Goal: Task Accomplishment & Management: Complete application form

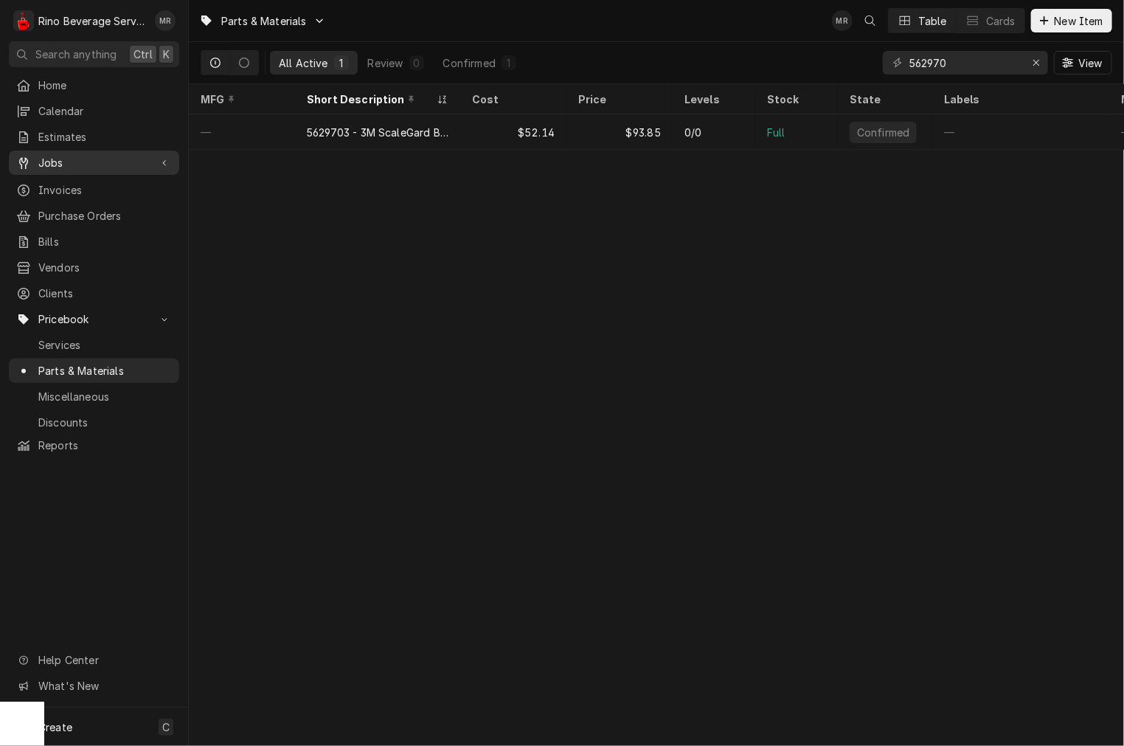
click at [59, 155] on span "Jobs" at bounding box center [93, 162] width 111 height 15
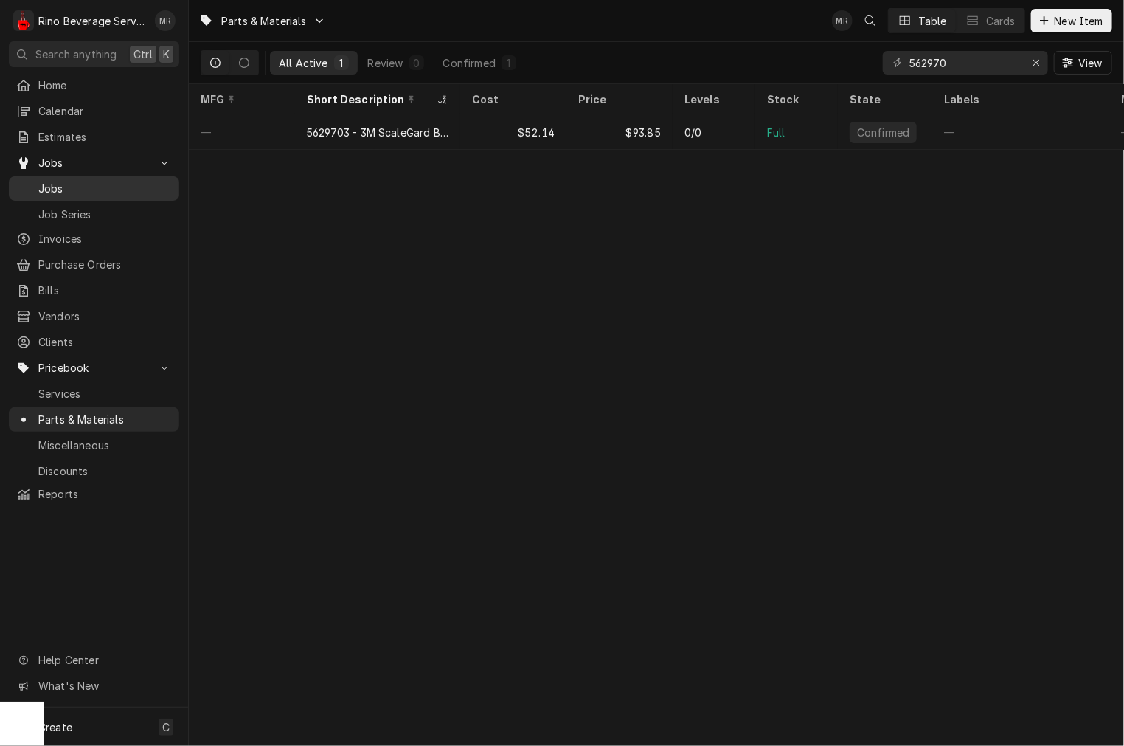
click at [62, 181] on span "Jobs" at bounding box center [105, 188] width 134 height 15
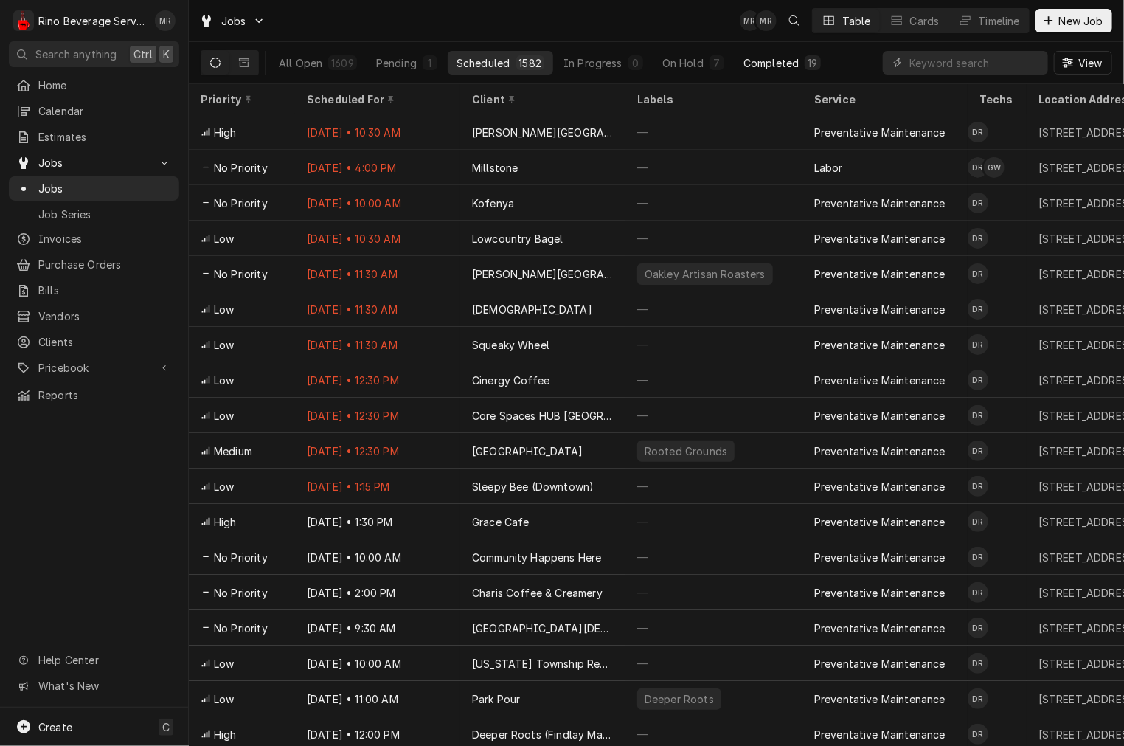
click at [783, 69] on div "Completed" at bounding box center [771, 62] width 55 height 15
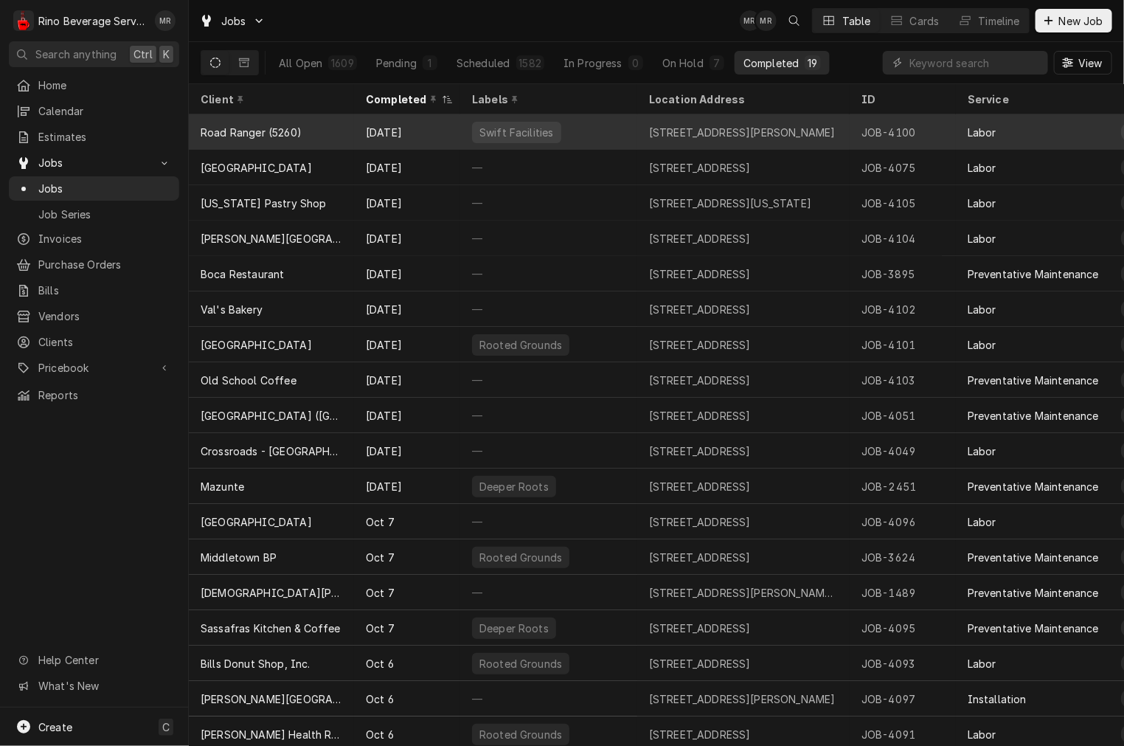
click at [277, 134] on div "Road Ranger (5260)" at bounding box center [251, 132] width 101 height 15
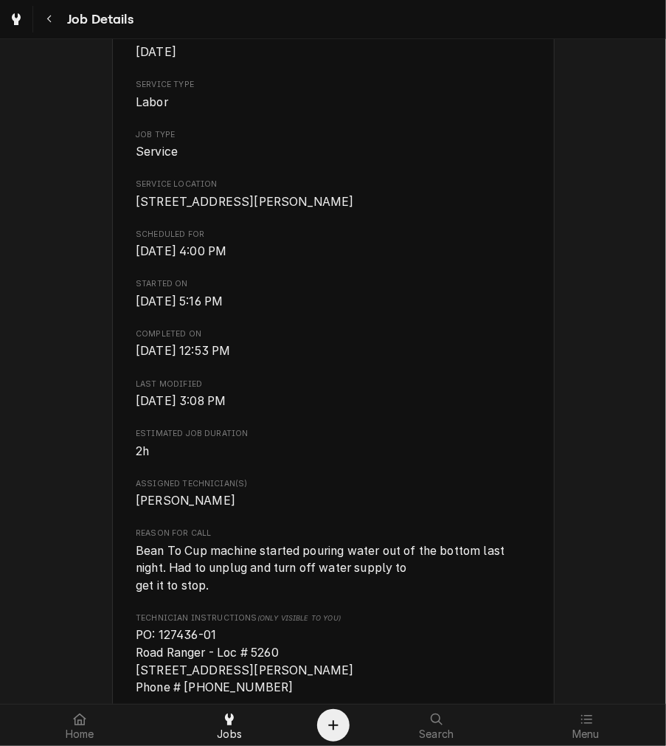
scroll to position [547, 0]
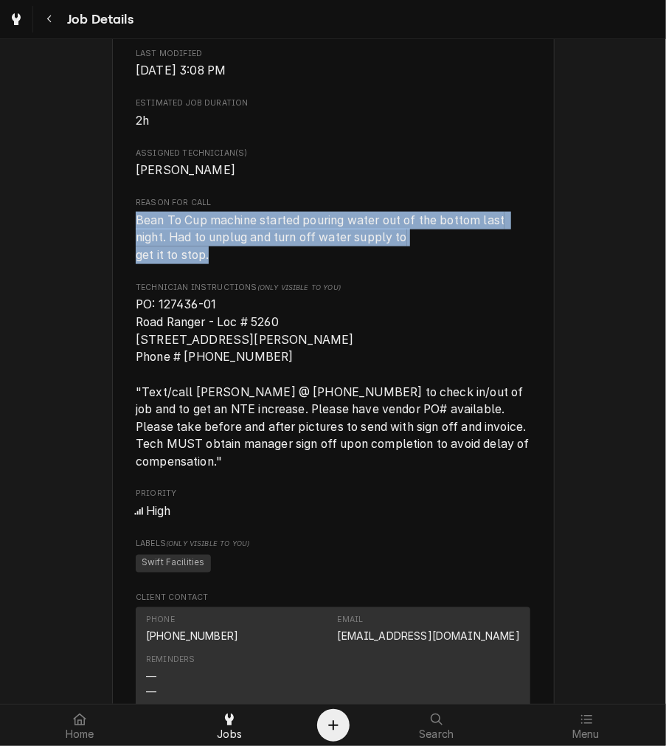
drag, startPoint x: 209, startPoint y: 274, endPoint x: 127, endPoint y: 235, distance: 91.7
click at [127, 235] on div "Road Ranger (5260) [STREET_ADDRESS][PERSON_NAME] Open in Maps Roopairs Job ID J…" at bounding box center [333, 385] width 443 height 1680
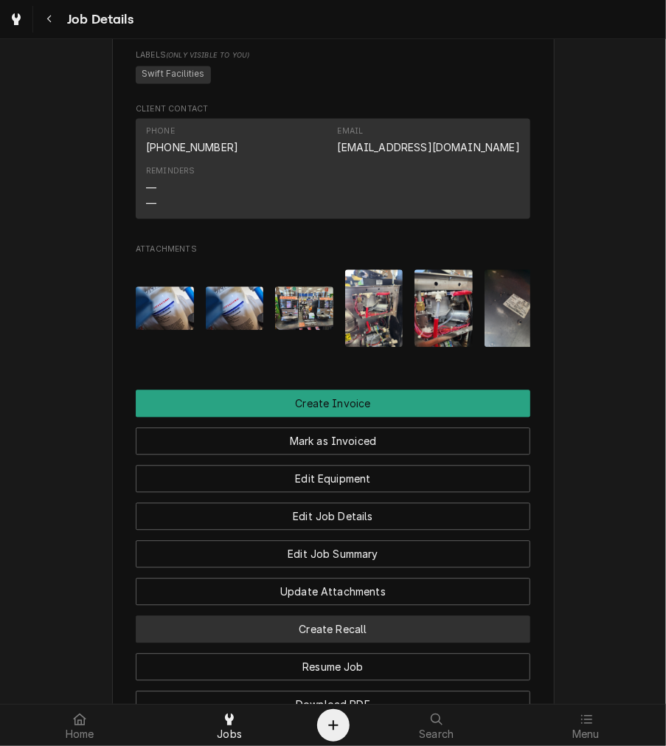
scroll to position [1338, 0]
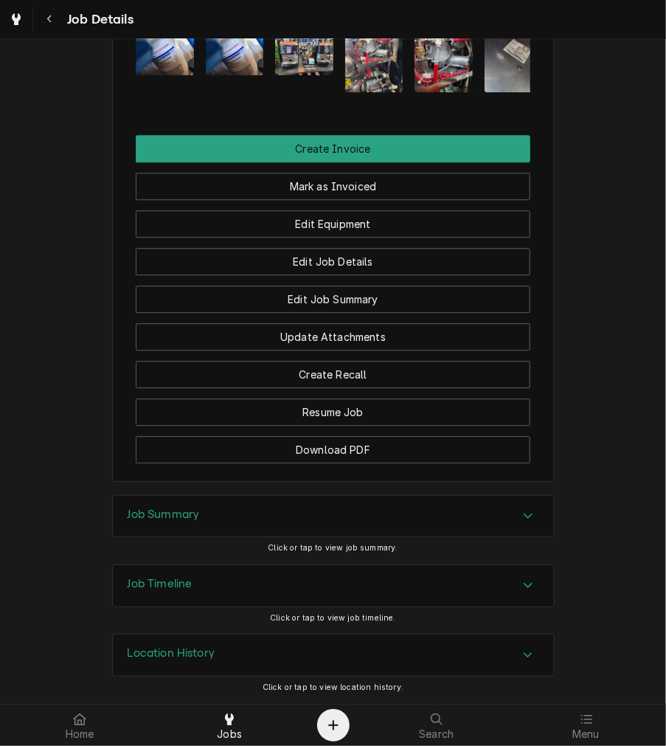
click at [183, 522] on div "Job Summary" at bounding box center [164, 517] width 72 height 18
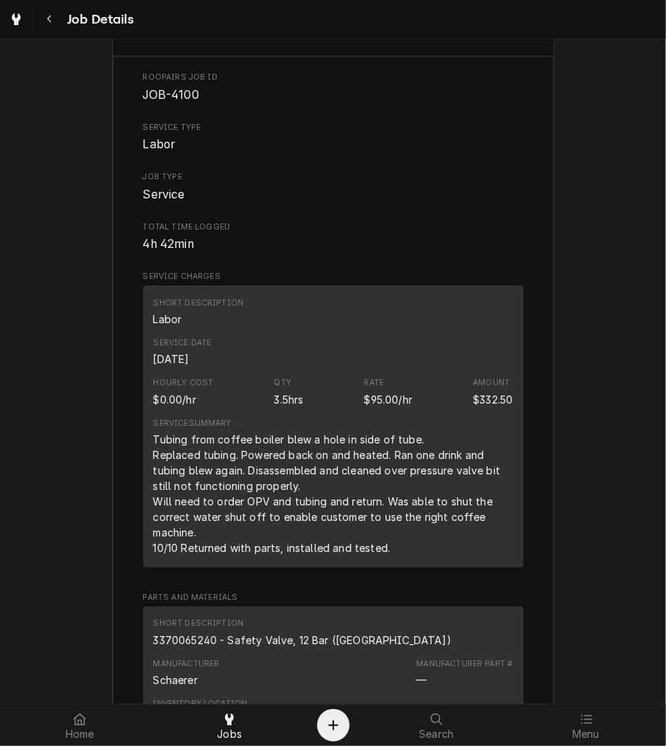
scroll to position [1597, 0]
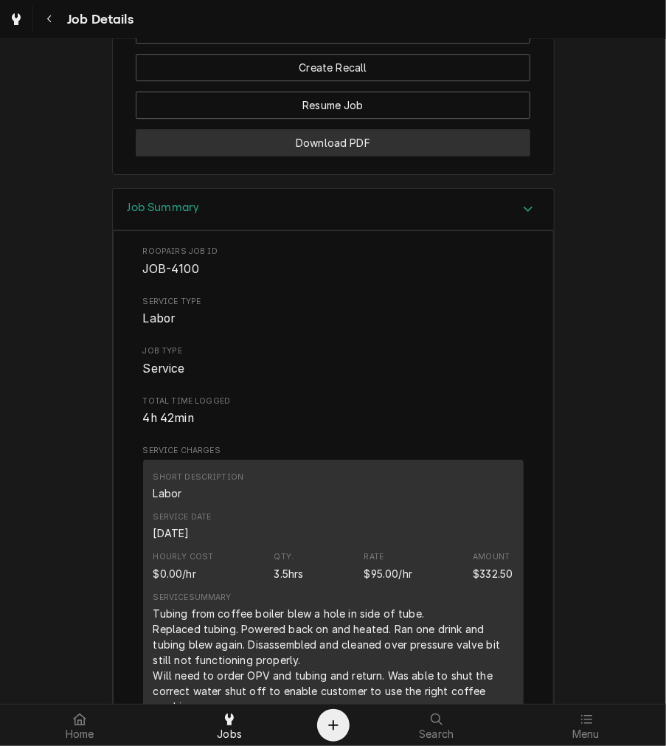
click at [361, 156] on button "Download PDF" at bounding box center [333, 142] width 395 height 27
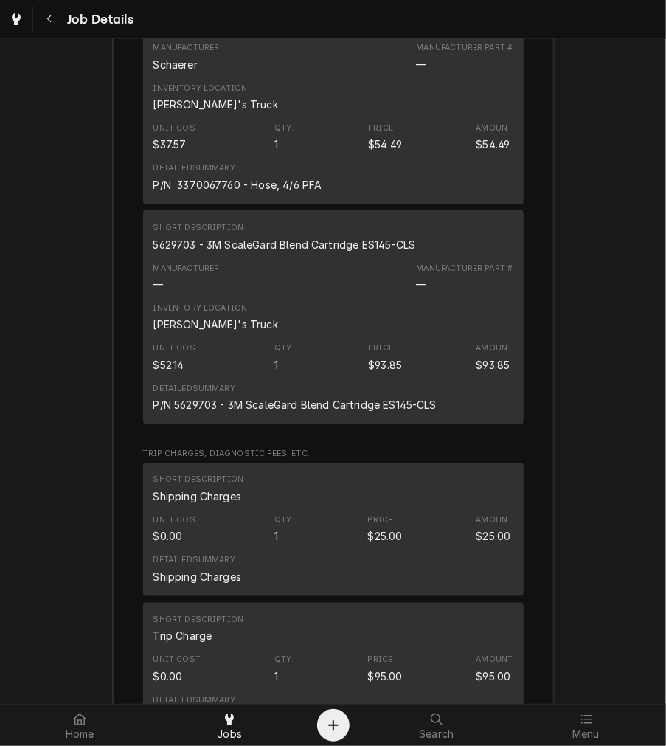
scroll to position [2554, 0]
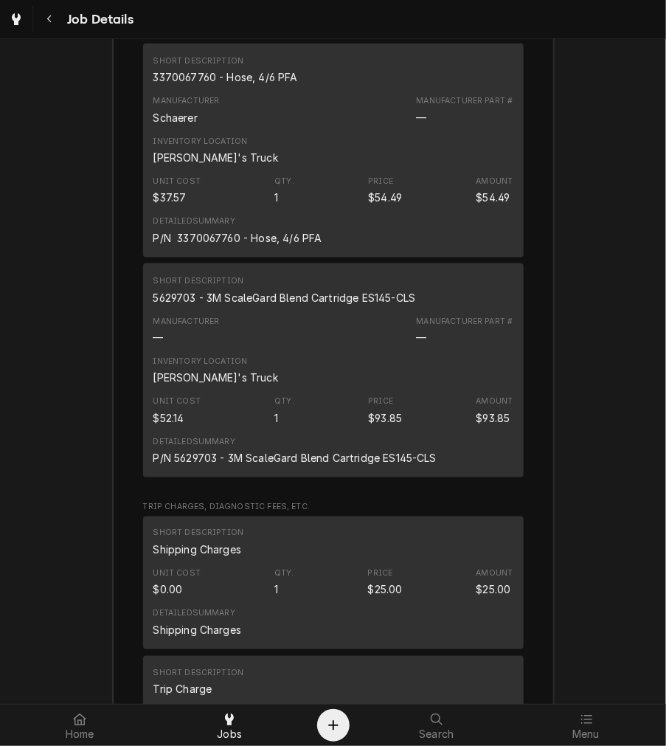
click at [229, 305] on div "5629703 - 3M ScaleGard Blend Cartridge ES145-CLS" at bounding box center [284, 297] width 263 height 15
copy div "5629703 - 3M ScaleGard Blend Cartridge ES145-CLS"
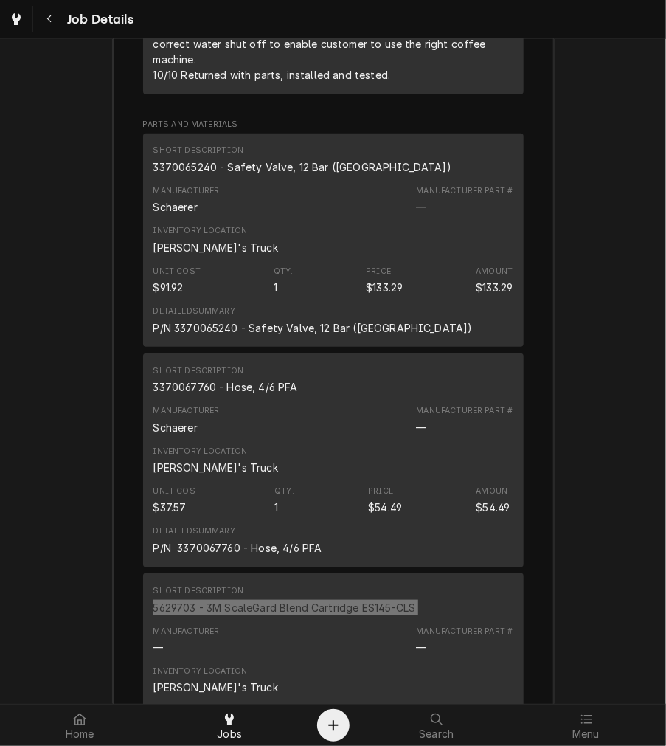
scroll to position [2144, 0]
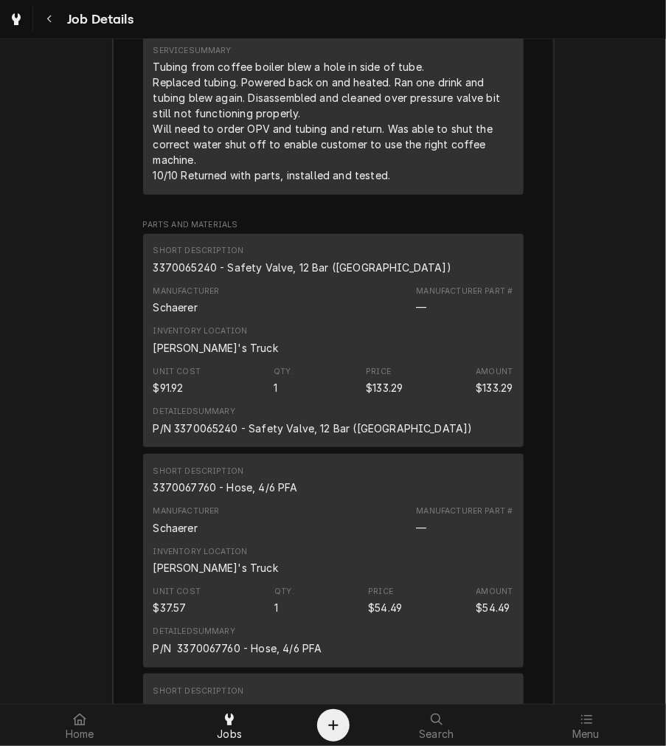
click at [249, 495] on div "3370067760 - Hose, 4/6 PFA" at bounding box center [225, 486] width 145 height 15
click at [232, 275] on div "3370065240 - Safety Valve, 12 Bar ([GEOGRAPHIC_DATA])" at bounding box center [302, 267] width 298 height 15
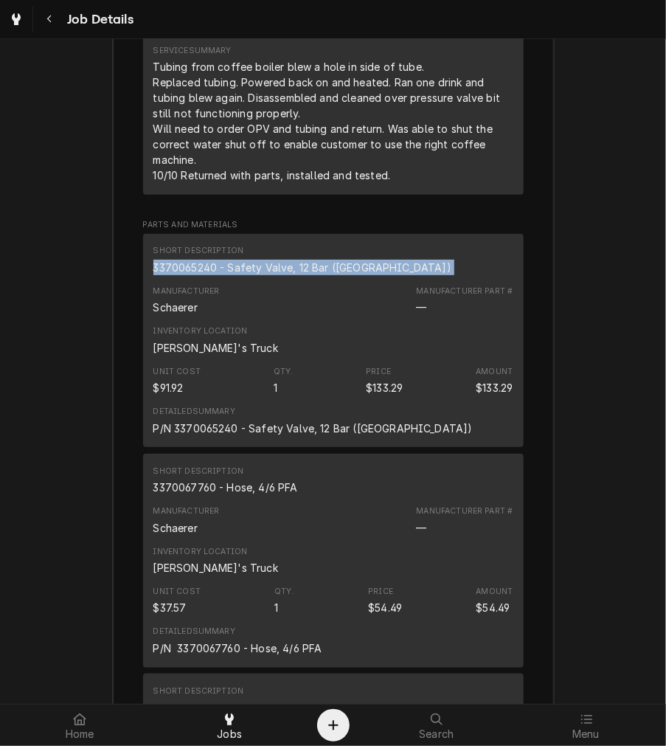
click at [232, 275] on div "3370065240 - Safety Valve, 12 Bar ([GEOGRAPHIC_DATA])" at bounding box center [302, 267] width 298 height 15
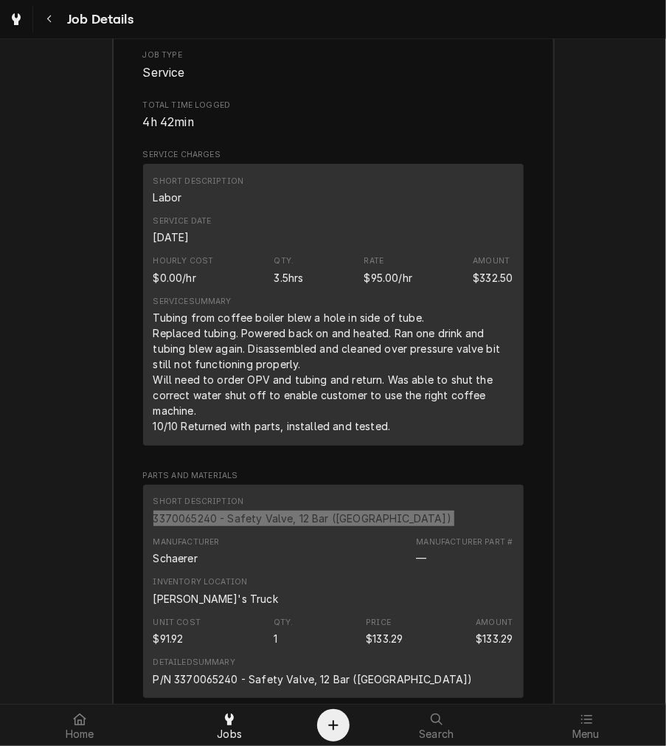
scroll to position [1734, 0]
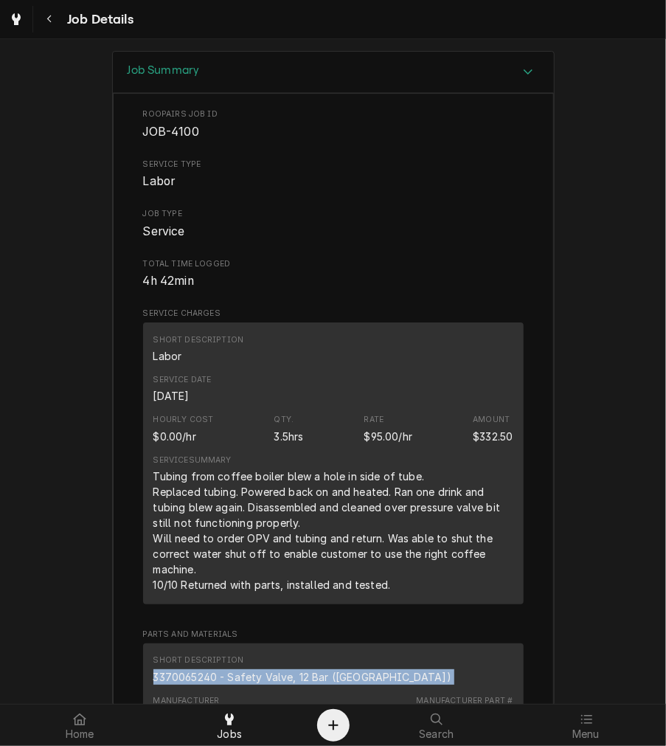
click at [325, 727] on div "Create Object" at bounding box center [334, 725] width 18 height 18
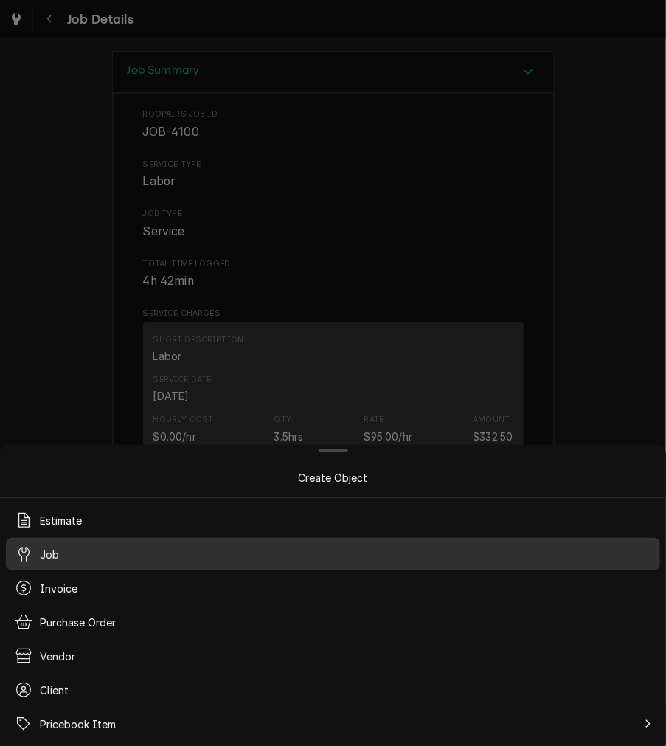
click at [67, 541] on div "Job" at bounding box center [333, 554] width 648 height 27
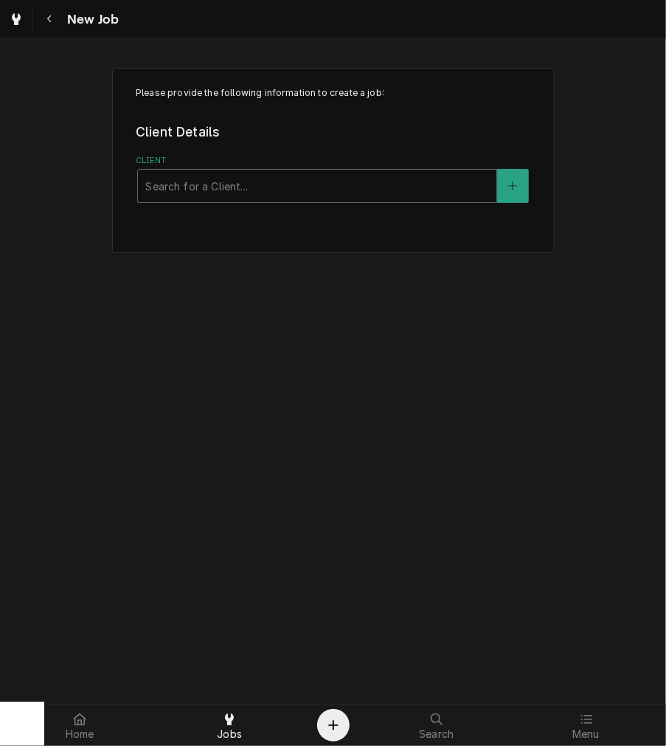
click at [232, 186] on div "Client" at bounding box center [317, 186] width 344 height 27
type input "dayton coun"
click at [527, 171] on button "Client" at bounding box center [512, 186] width 31 height 34
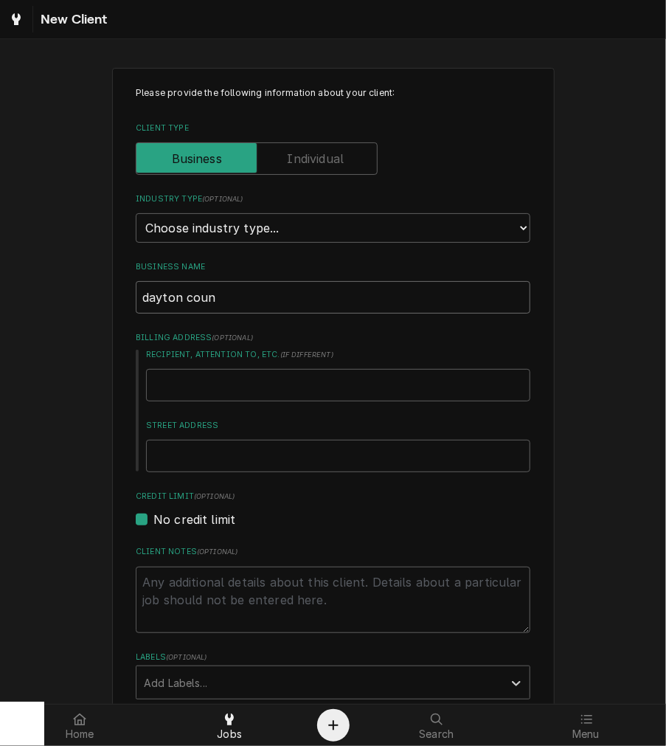
drag, startPoint x: 280, startPoint y: 305, endPoint x: -2, endPoint y: 305, distance: 282.5
click at [0, 305] on html "New Client Please provide the following information about your client: Client T…" at bounding box center [333, 373] width 666 height 746
type textarea "x"
type input "D"
type textarea "x"
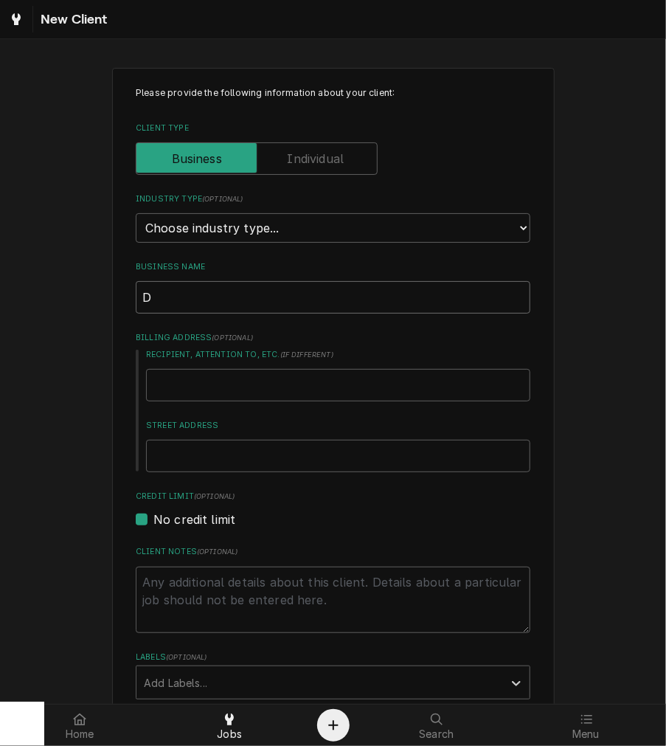
type input "Da"
type textarea "x"
type input "Day"
type textarea "x"
type input "Dayt"
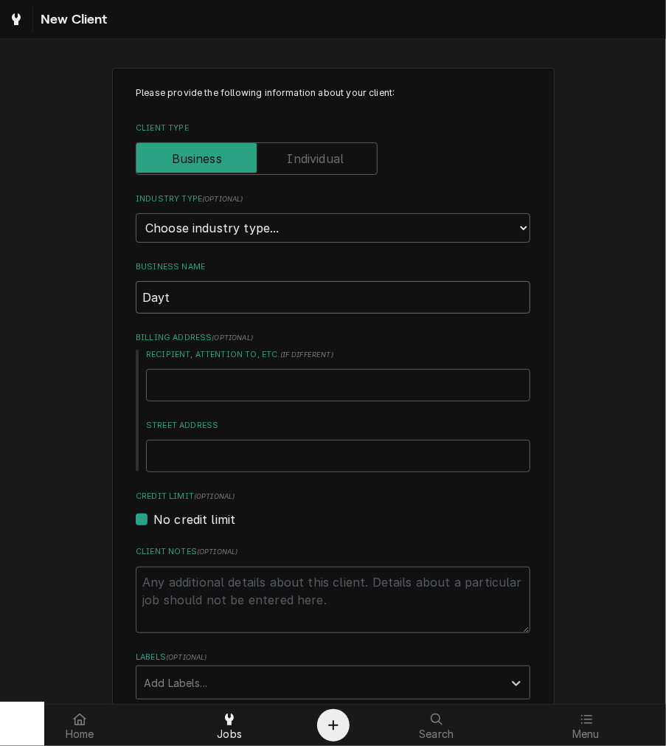
type textarea "x"
type input "Dayto"
type textarea "x"
type input "Dayton"
type textarea "x"
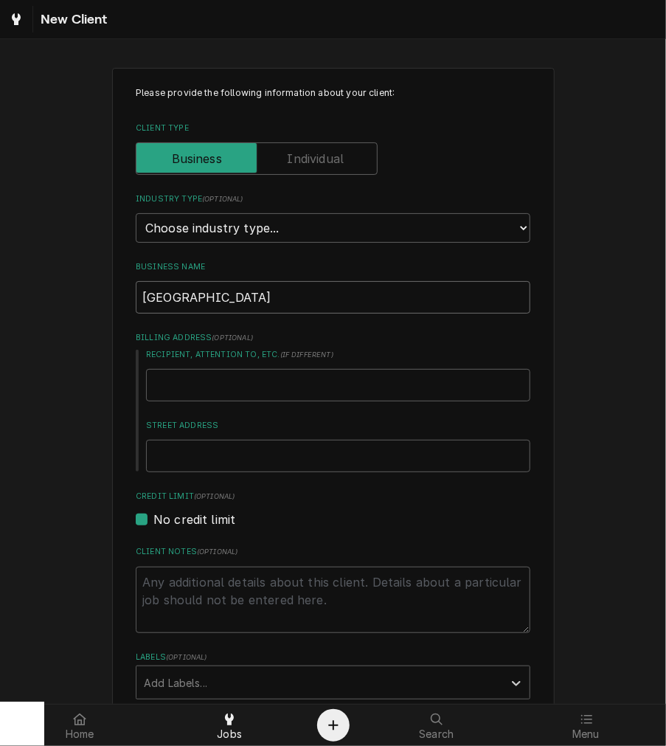
type input "Dayton"
type textarea "x"
type input "Dayton C"
type textarea "x"
type input "Dayton Co"
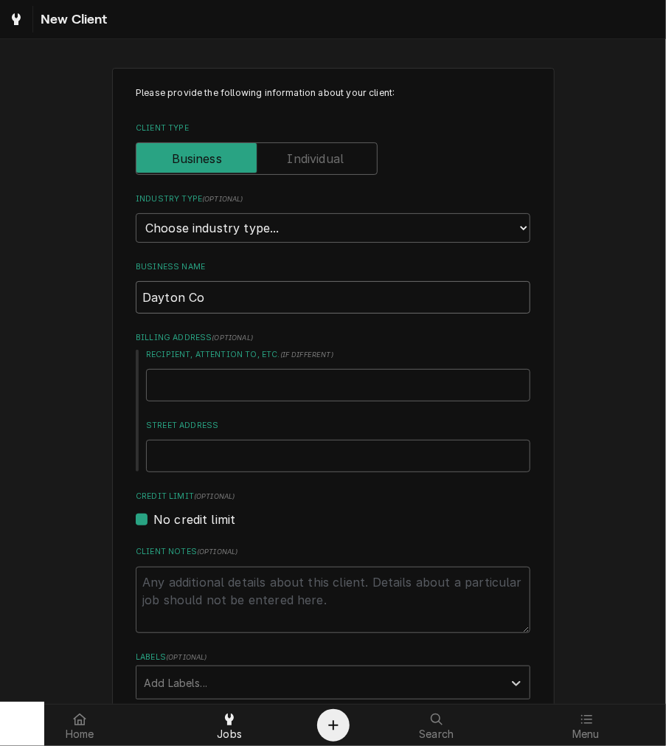
type textarea "x"
type input "Dayton Coun"
type textarea "x"
type input "Dayton Count"
type textarea "x"
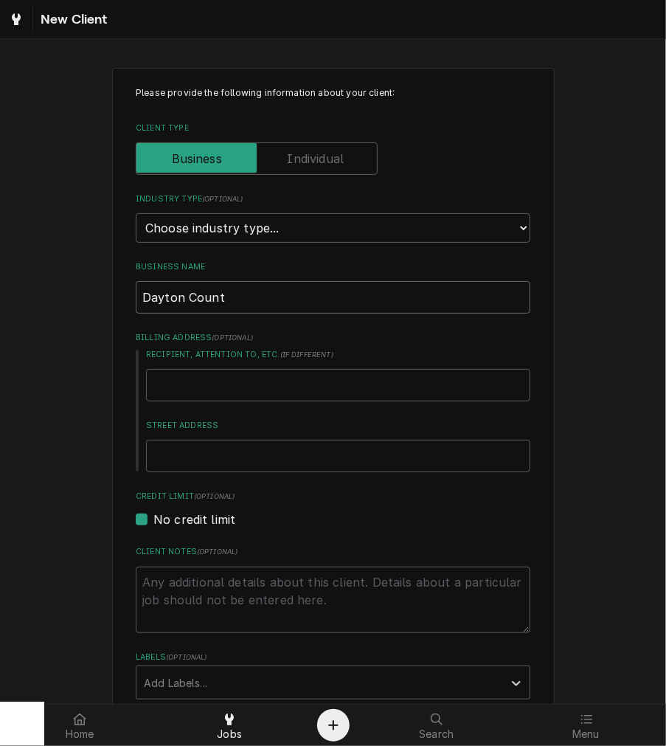
type input "Dayton Countr"
type textarea "x"
type input "Dayton Country"
type textarea "x"
type input "Dayton Country"
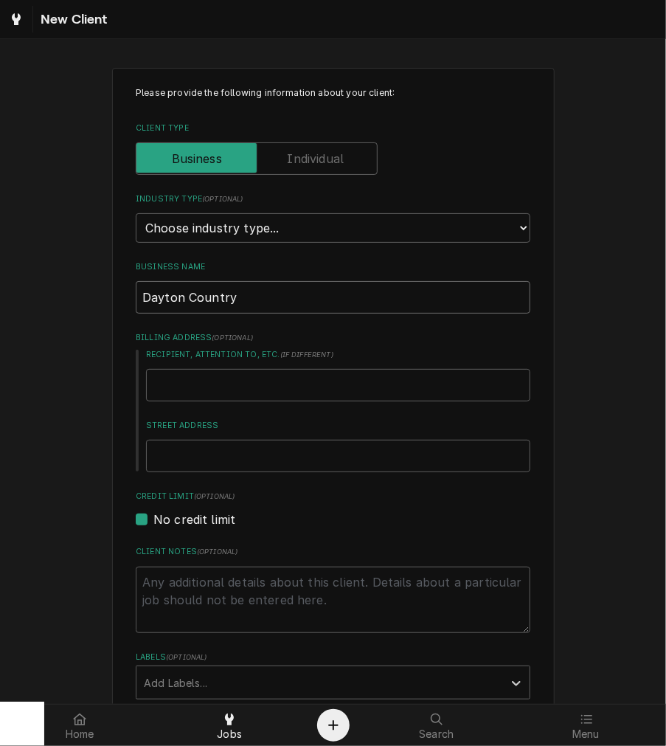
type textarea "x"
type input "Dayton Country C"
type textarea "x"
type input "Dayton Country Cl"
type textarea "x"
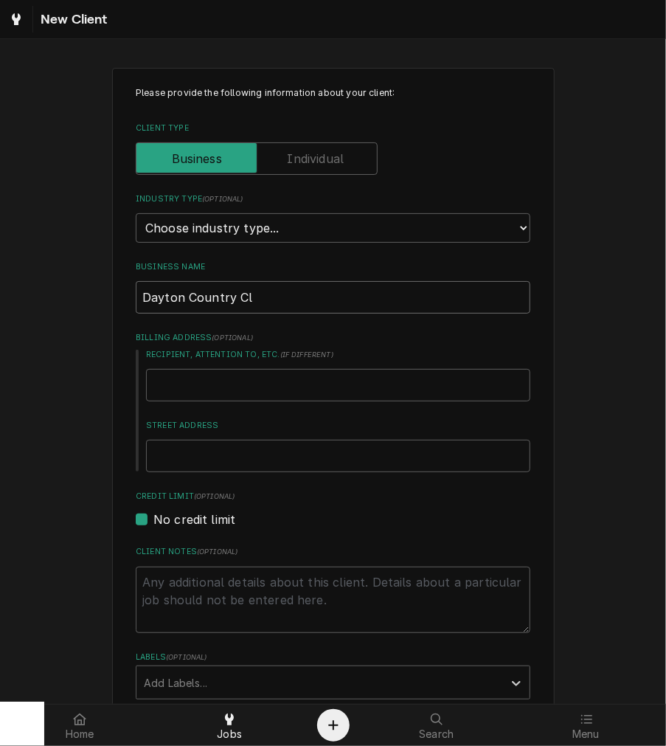
type input "Dayton Country Clu"
type textarea "x"
type input "Dayton Country Club"
type textarea "x"
type input "Dayton Country Club"
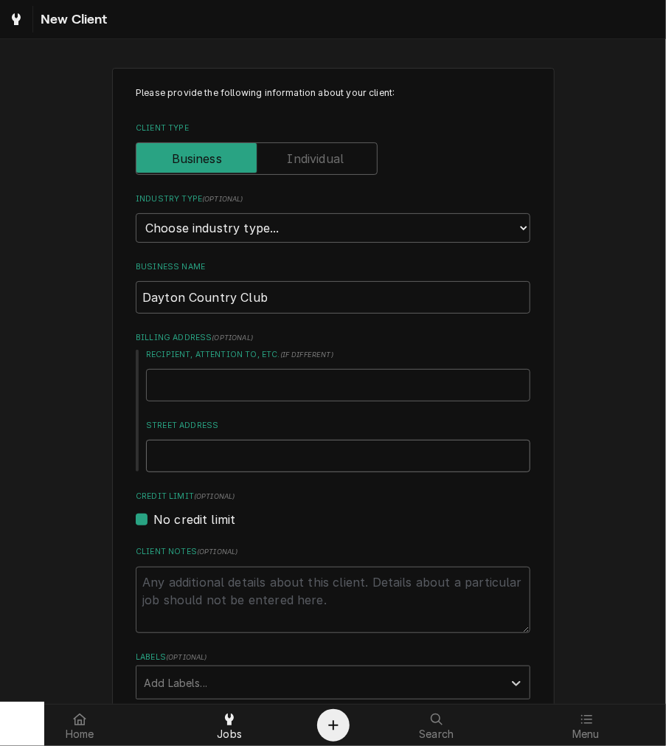
type textarea "x"
type input "5"
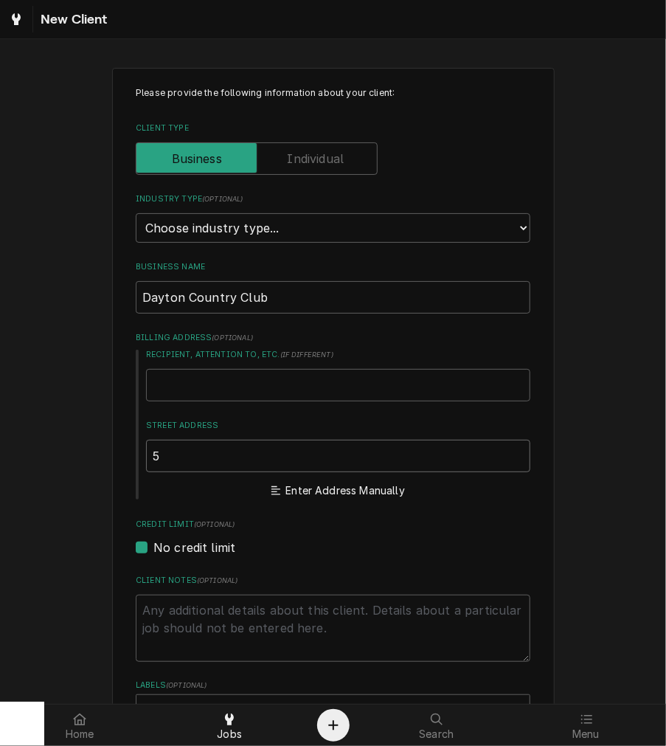
type textarea "x"
type input "55"
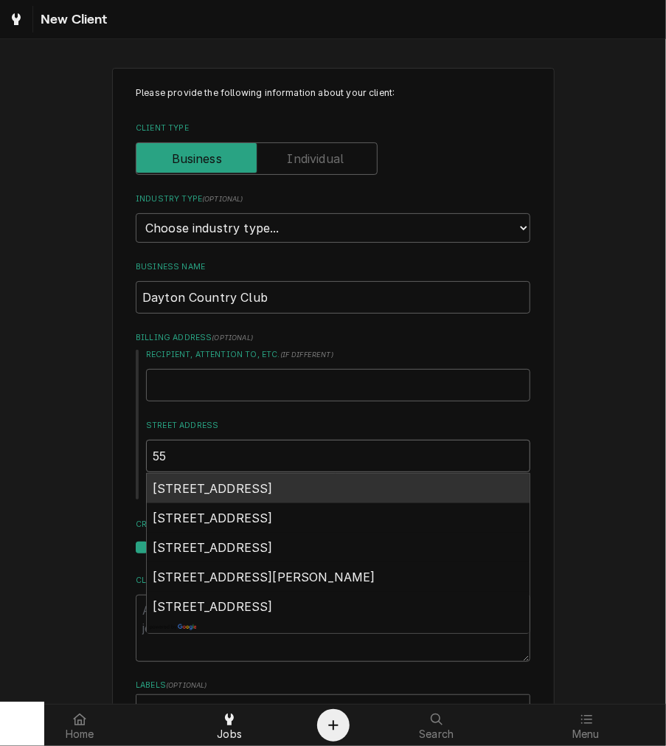
type textarea "x"
type input "555"
type textarea "x"
type input "555"
type textarea "x"
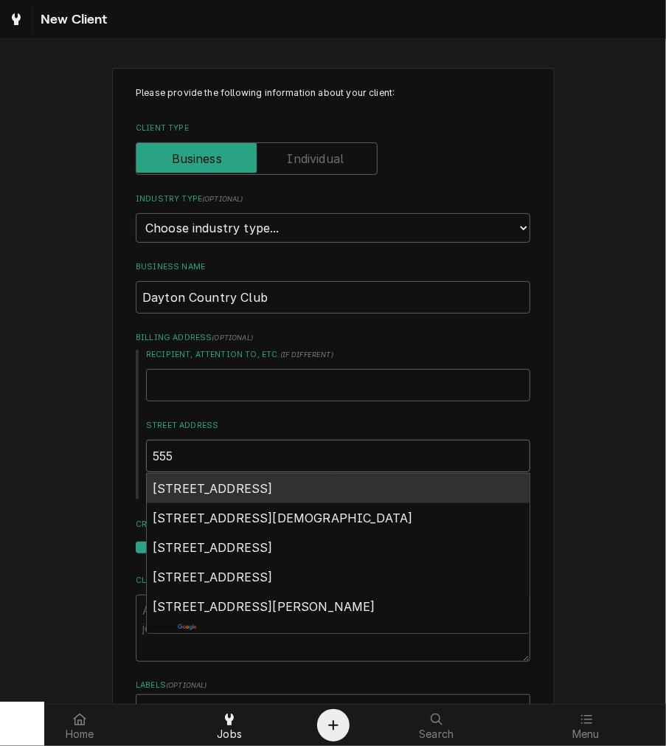
type input "555 k"
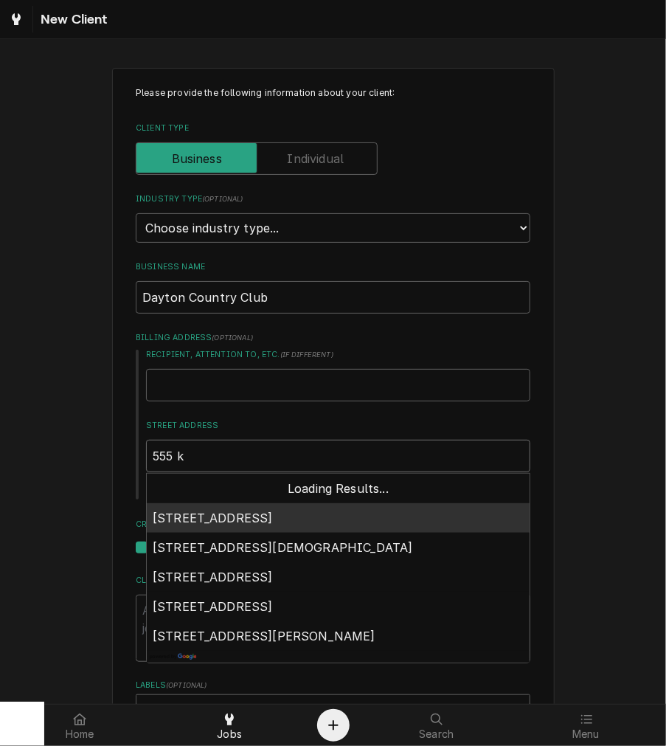
type textarea "x"
type input "555 kr"
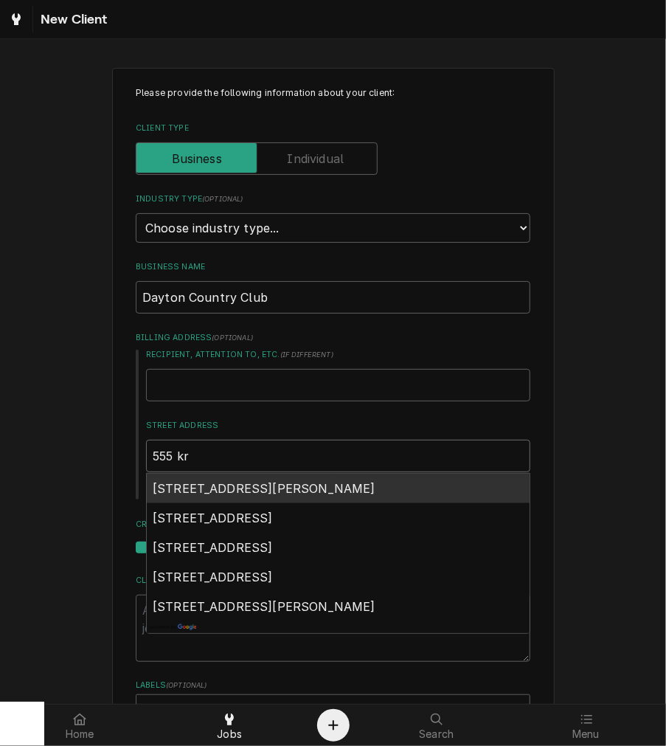
type textarea "x"
type input "555 kra"
type textarea "x"
type input "555 kram"
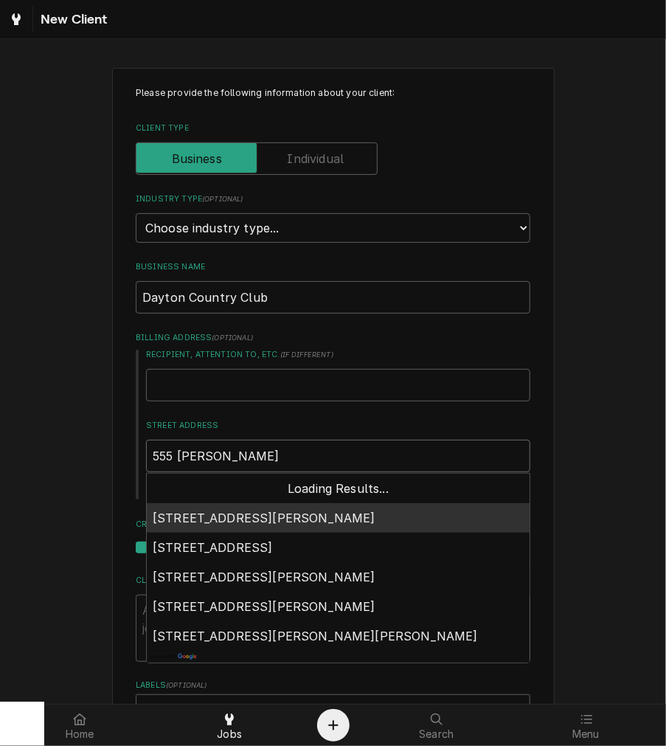
type textarea "x"
type input "555 krame"
type textarea "x"
type input "555 kramer"
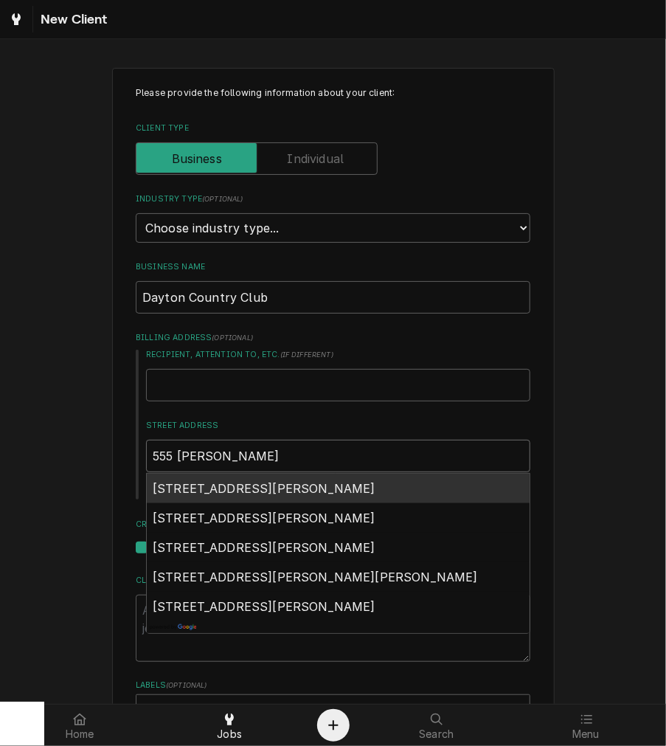
click at [271, 488] on span "555 Kramer Road, Dayton, OH, USA" at bounding box center [264, 488] width 223 height 15
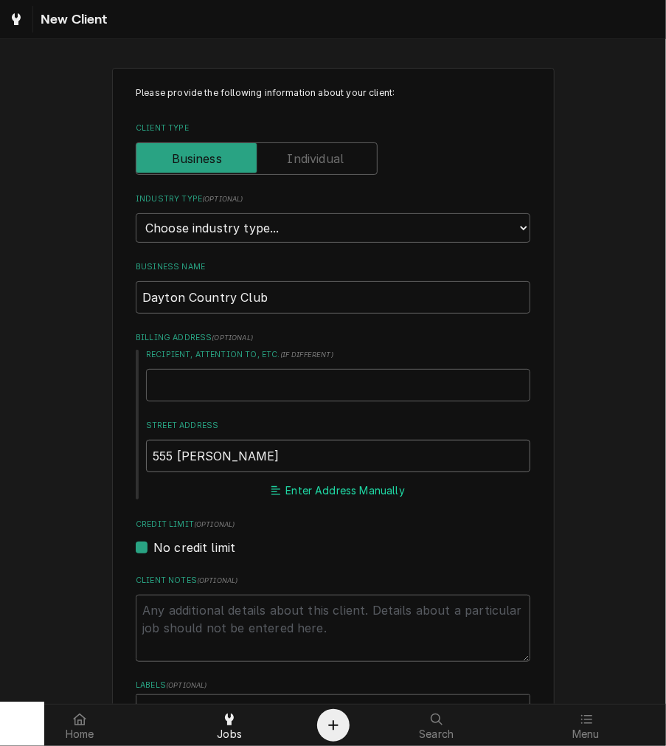
type textarea "x"
type input "555 Kramer Rd"
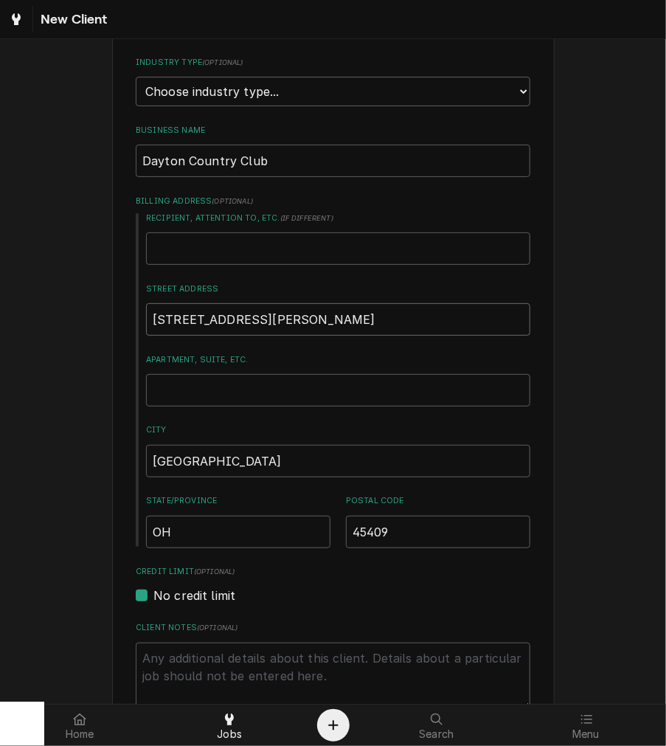
type textarea "x"
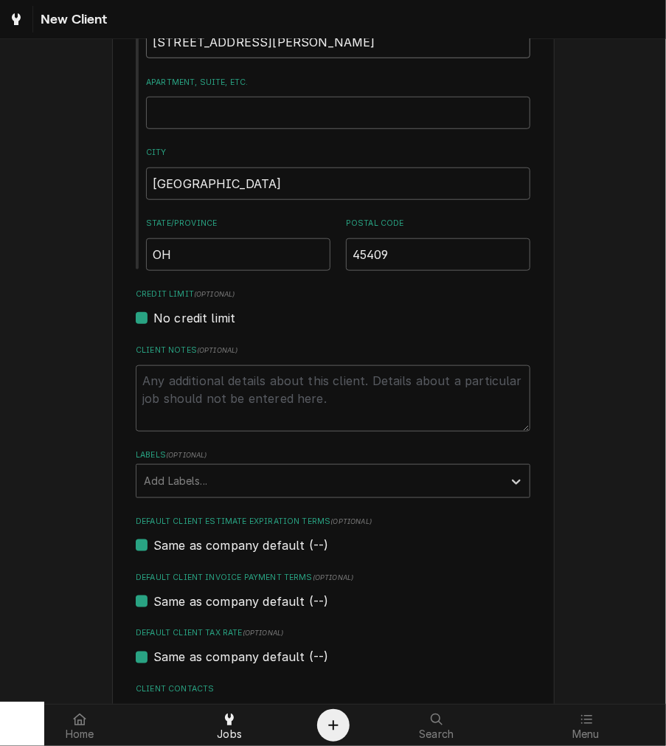
scroll to position [530, 0]
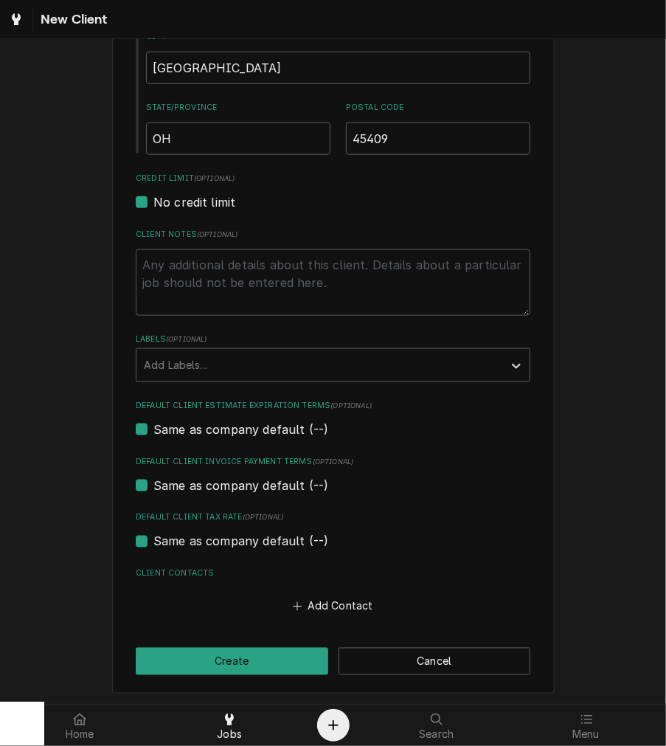
type input "555 Kramer Rd"
click at [321, 592] on div "Add Contact" at bounding box center [333, 602] width 395 height 29
click at [319, 601] on button "Add Contact" at bounding box center [333, 606] width 85 height 21
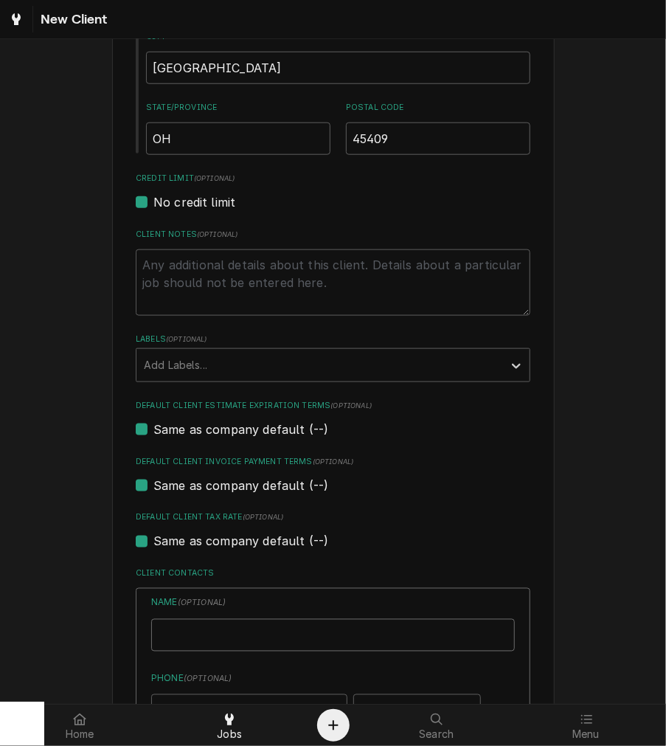
click at [177, 629] on input "Business Name" at bounding box center [333, 635] width 364 height 32
type textarea "x"
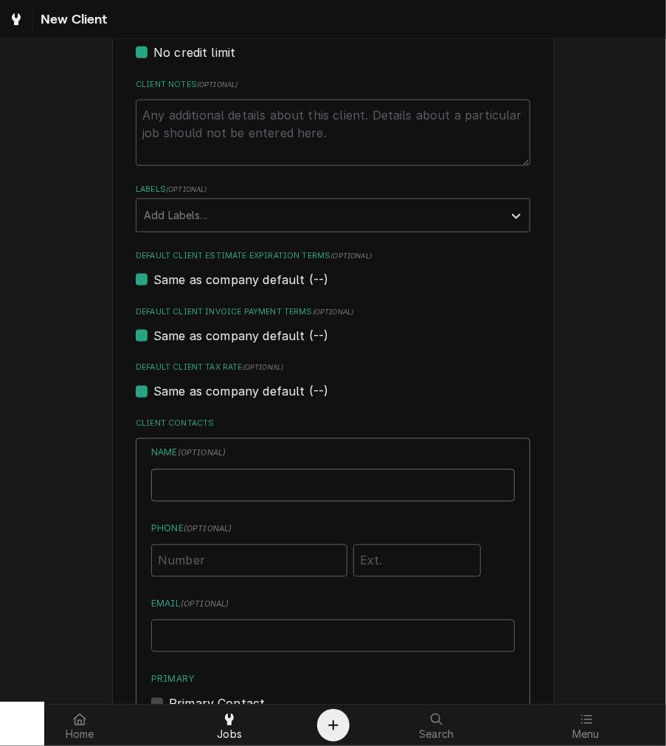
scroll to position [803, 0]
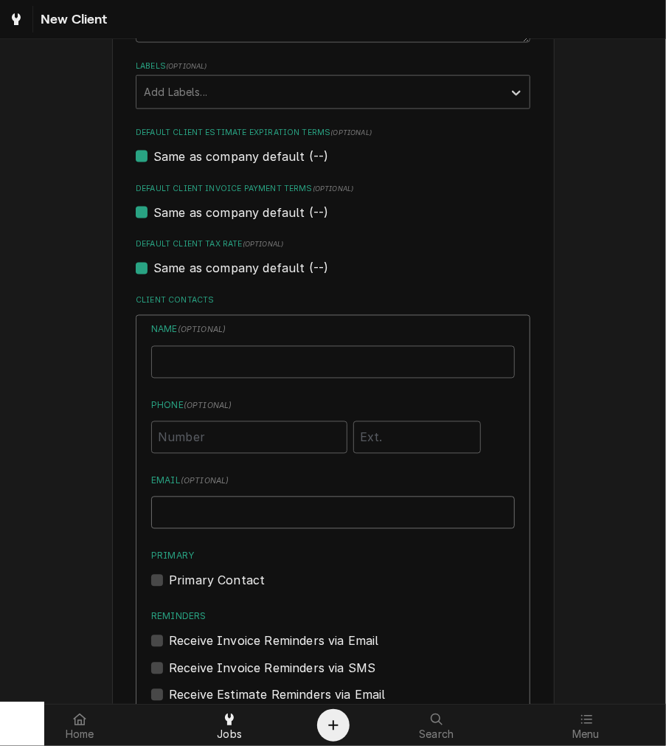
click at [172, 515] on input "Email ( optional )" at bounding box center [333, 512] width 364 height 32
type input "ap@rgcoffee.com"
click at [170, 572] on label "Primary Contact" at bounding box center [217, 581] width 96 height 18
click at [170, 572] on input "Primary" at bounding box center [351, 588] width 364 height 32
checkbox input "true"
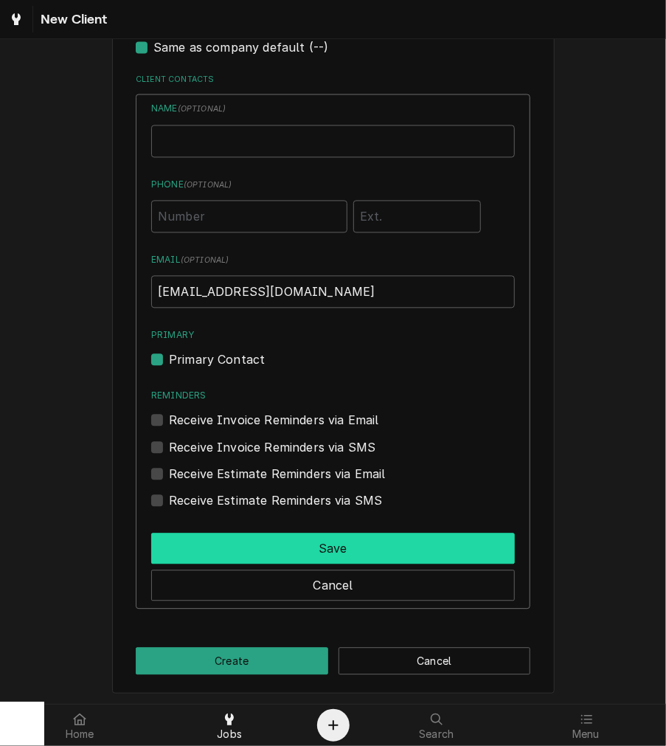
click at [226, 538] on button "Save" at bounding box center [333, 548] width 364 height 31
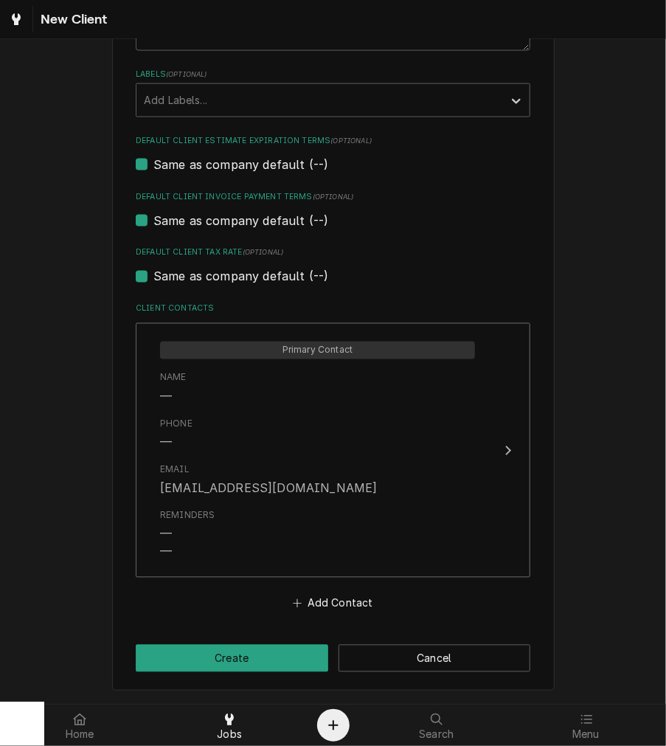
scroll to position [792, 0]
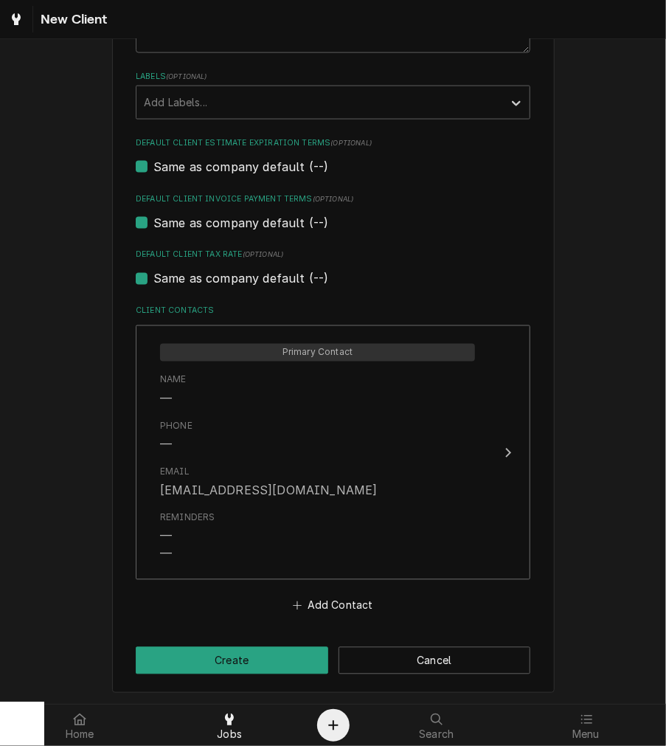
click at [218, 671] on button "Create" at bounding box center [232, 660] width 193 height 27
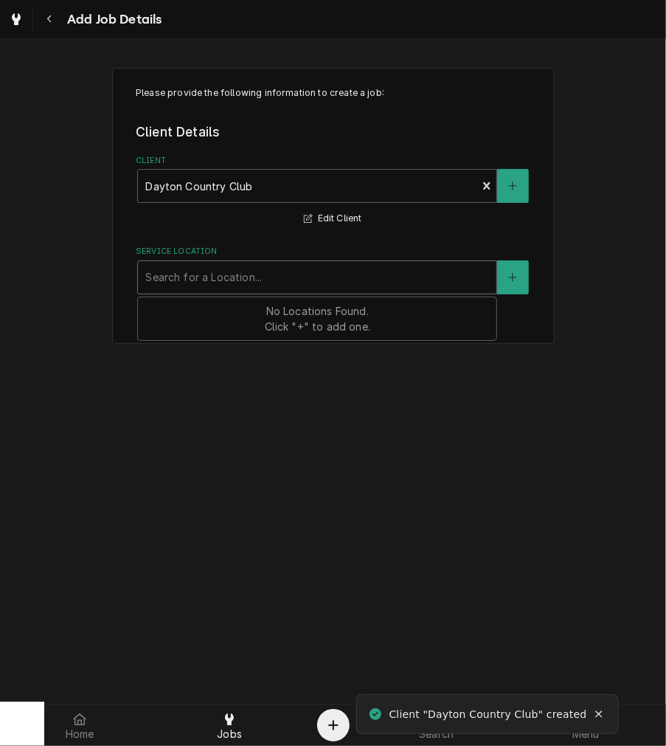
click at [233, 270] on div "Service Location" at bounding box center [317, 277] width 344 height 27
click at [505, 283] on button "Service Location" at bounding box center [512, 277] width 31 height 34
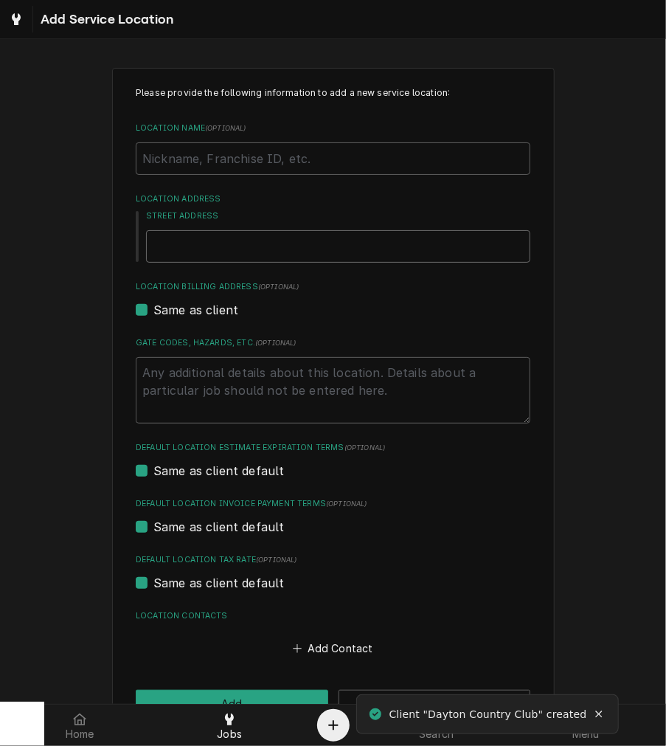
click at [207, 251] on input "Street Address" at bounding box center [338, 246] width 384 height 32
type textarea "x"
type input "5"
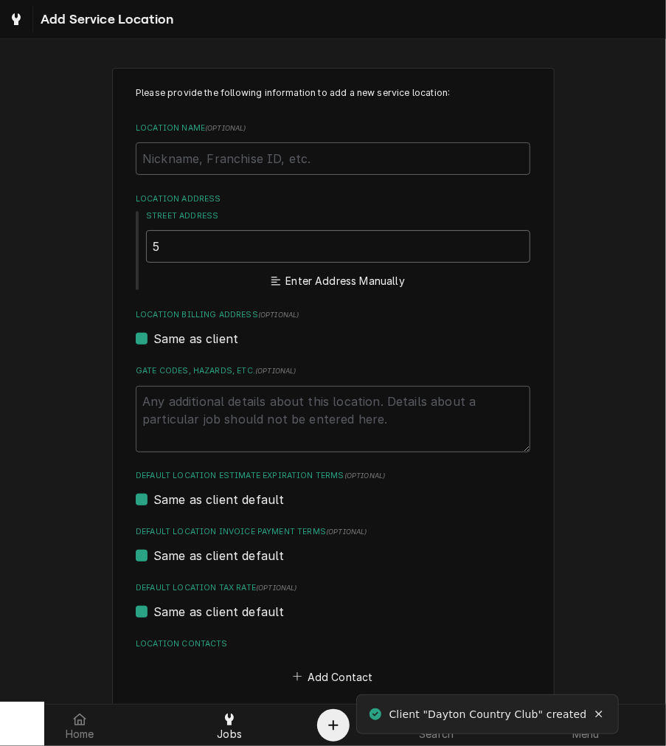
type textarea "x"
type input "55"
type textarea "x"
type input "555"
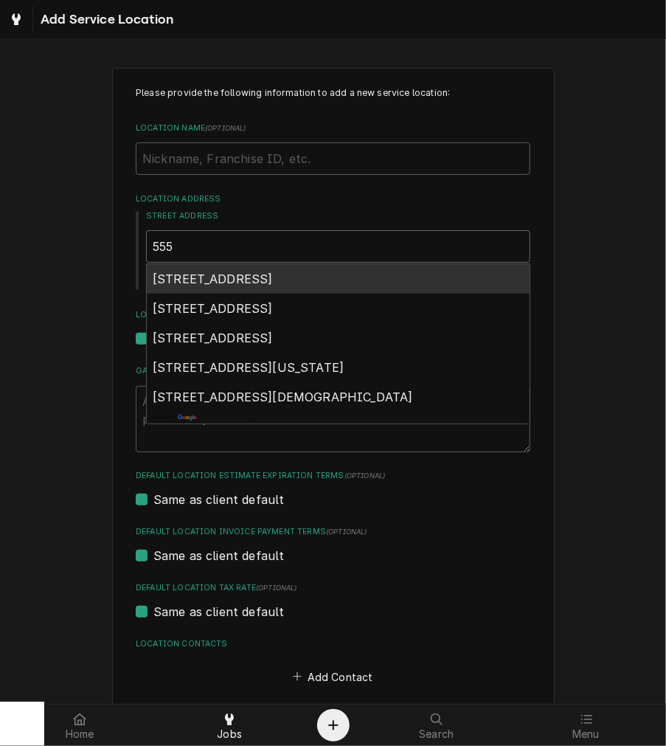
type textarea "x"
type input "555"
type textarea "x"
type input "555 k"
type textarea "x"
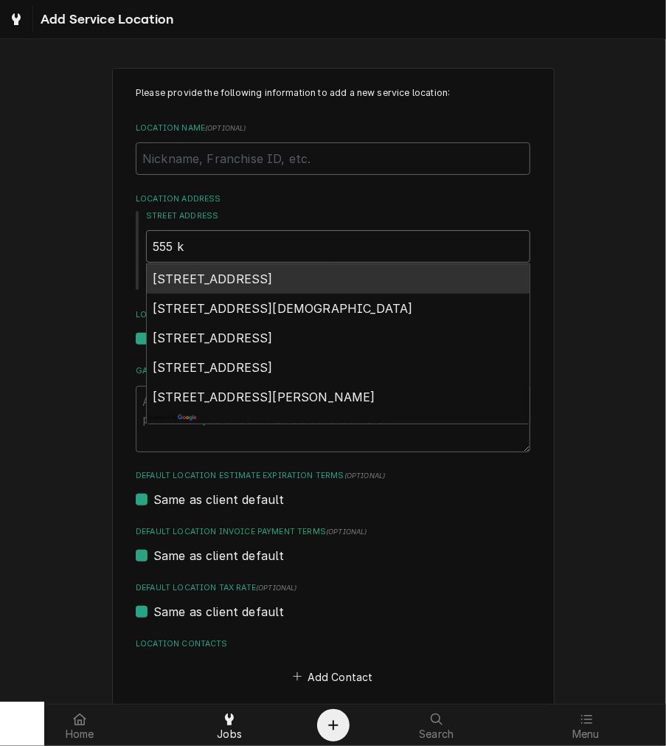
type input "555 kr"
type textarea "x"
type input "555 kra"
type textarea "x"
type input "555 kram"
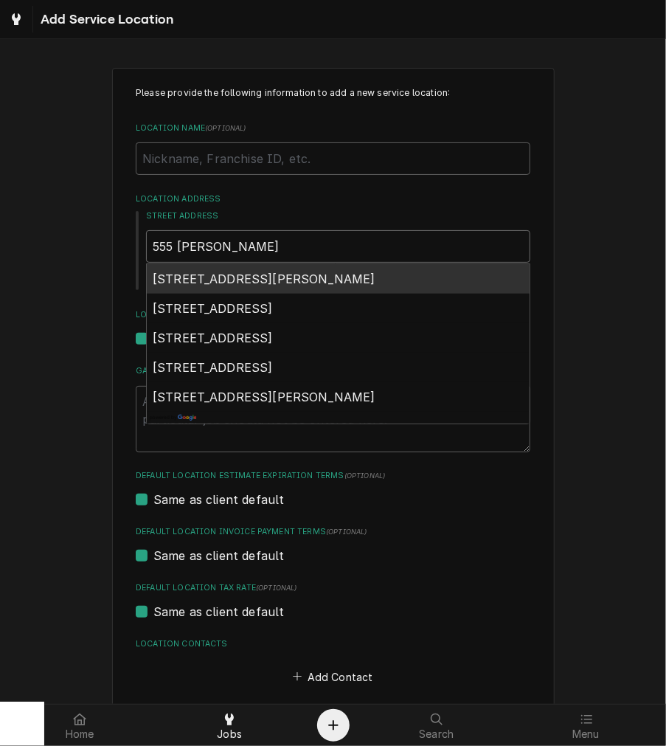
type textarea "x"
type input "555 kramw"
type textarea "x"
type input "555 kramwe"
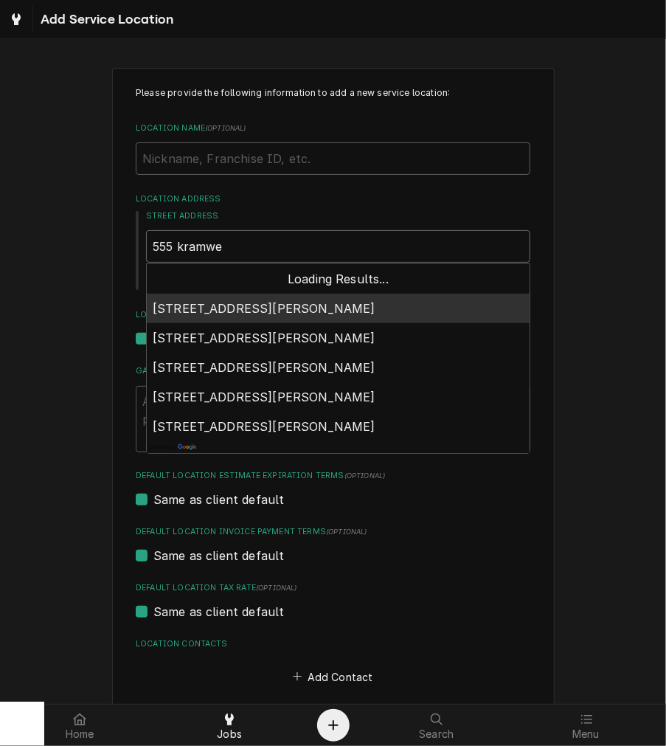
type textarea "x"
type input "555 kramw"
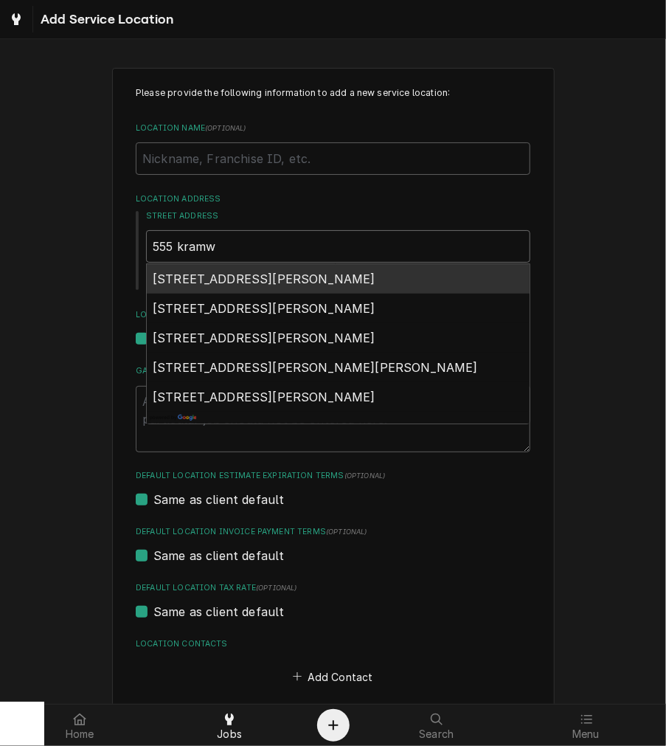
type textarea "x"
type input "555 kram"
type textarea "x"
type input "555 krame"
type textarea "x"
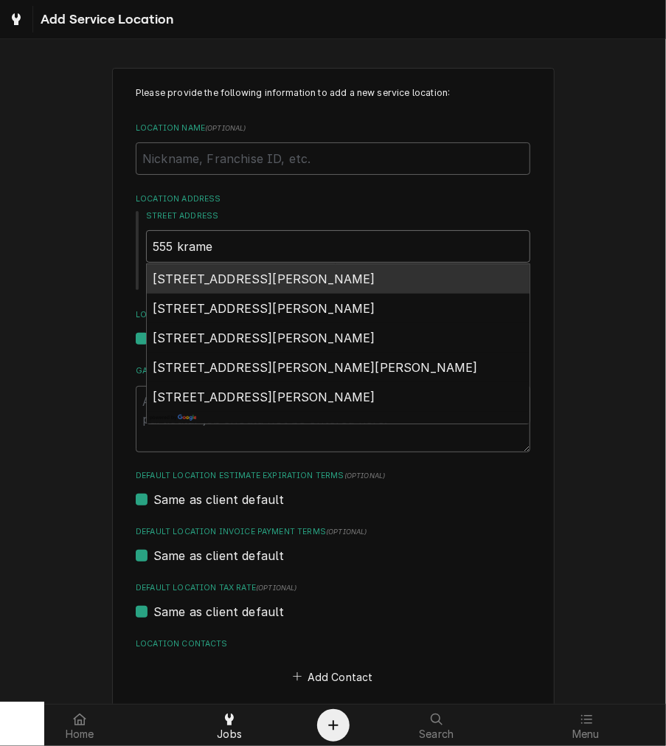
type input "555 kramer"
click at [226, 268] on div "555 Kramer Road, Dayton, OH, USA" at bounding box center [338, 279] width 383 height 30
type textarea "x"
type input "555 Kramer Rd"
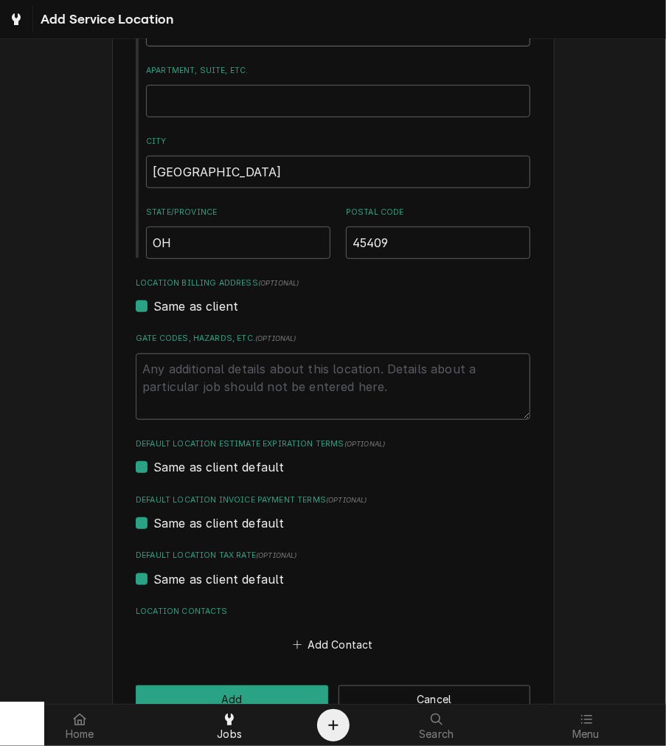
scroll to position [256, 0]
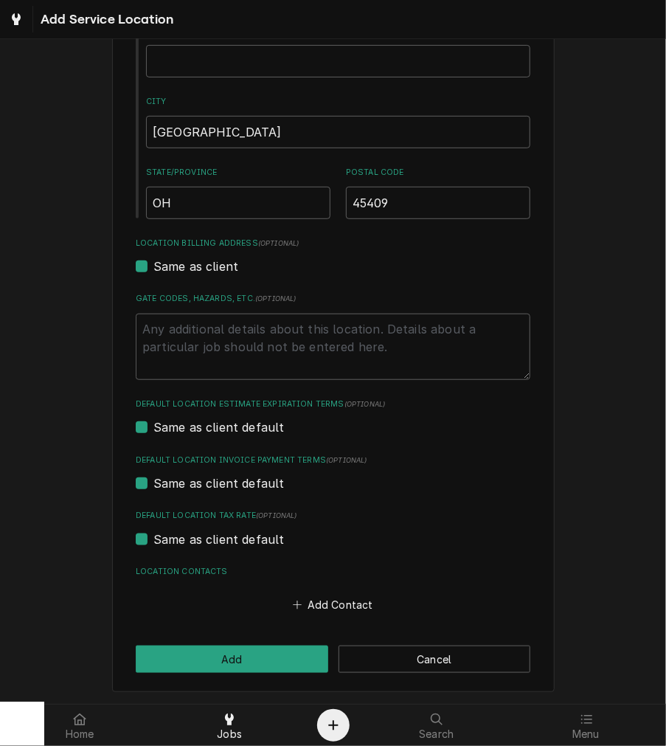
type textarea "x"
type input "555 Kramer Rd"
click at [229, 666] on button "Add" at bounding box center [232, 658] width 193 height 27
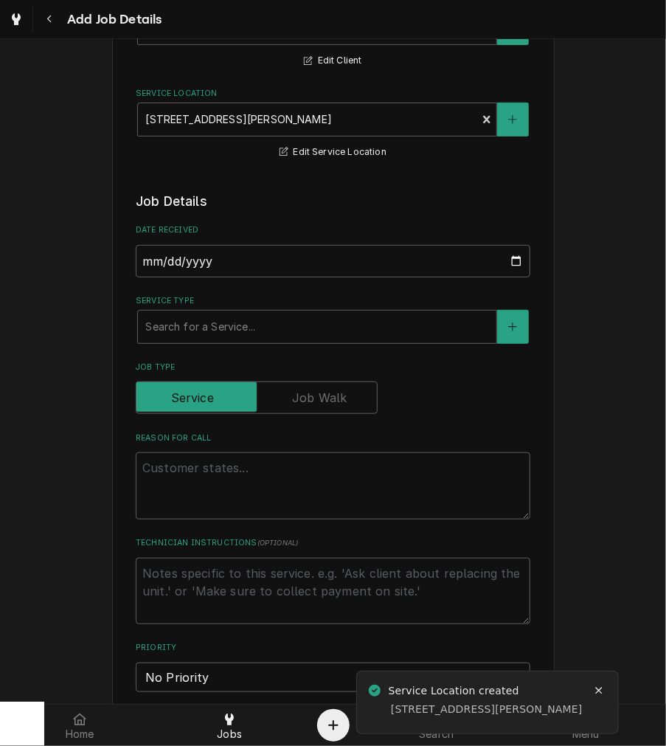
scroll to position [119, 0]
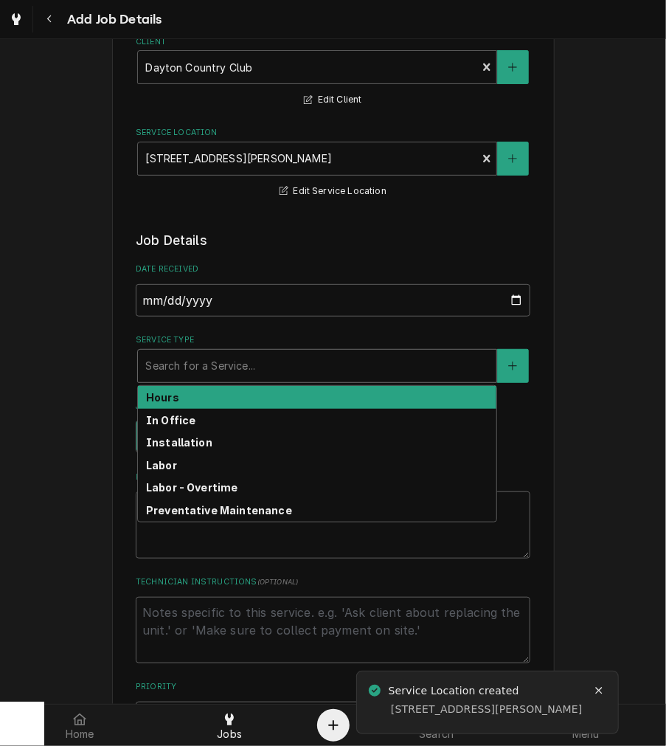
click at [177, 381] on div "Search for a Service..." at bounding box center [317, 366] width 359 height 32
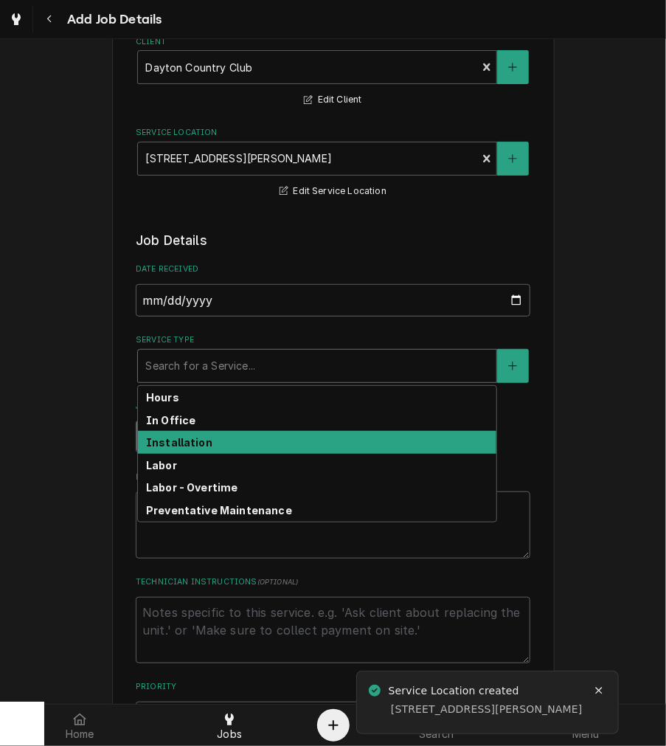
click at [172, 451] on div "Installation" at bounding box center [317, 442] width 359 height 23
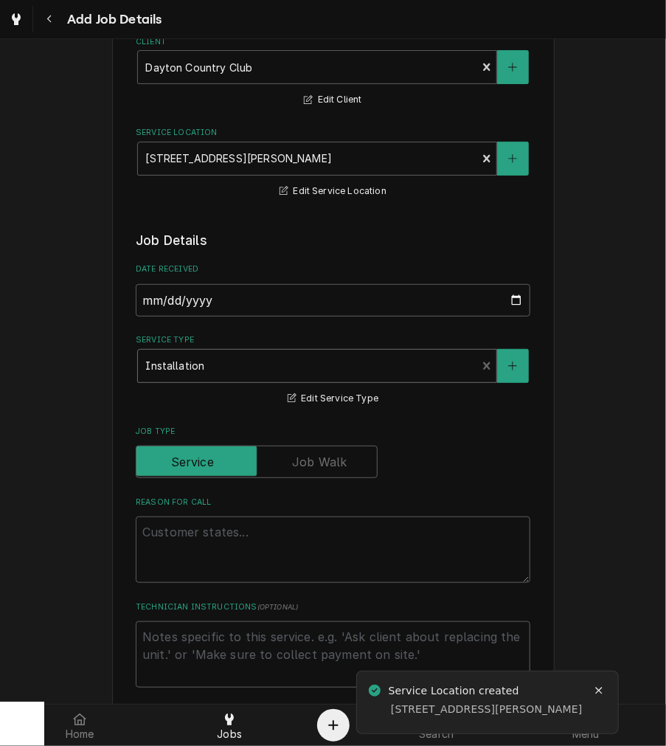
click at [195, 371] on div "Service Type" at bounding box center [307, 366] width 324 height 27
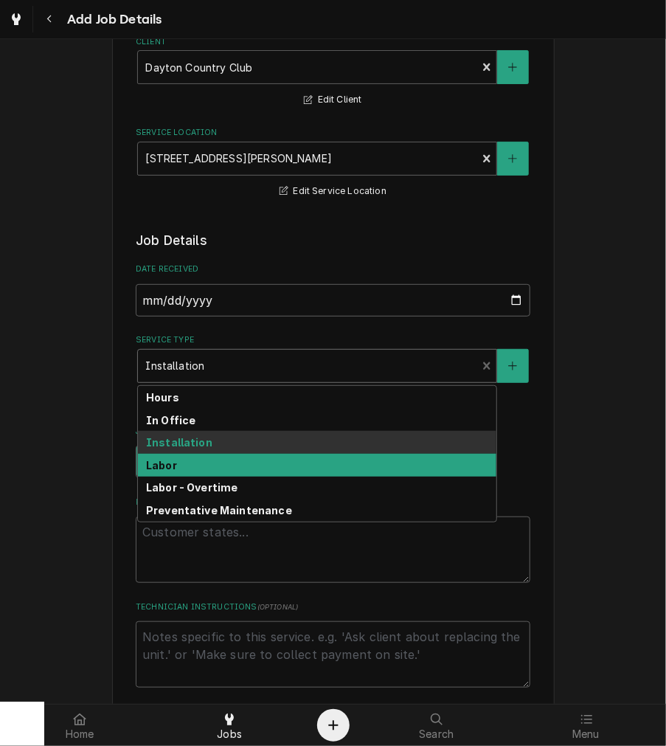
click at [164, 465] on strong "Labor" at bounding box center [161, 465] width 31 height 13
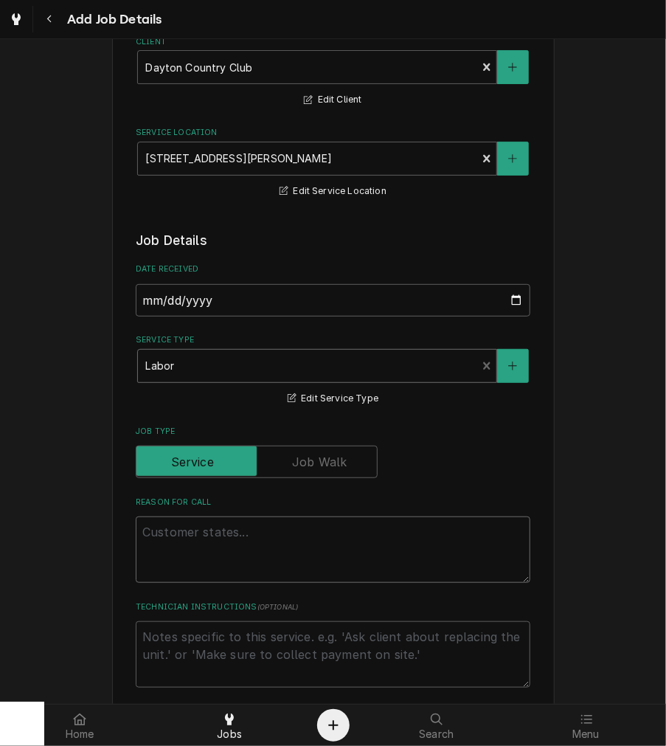
click at [170, 557] on textarea "Reason For Call" at bounding box center [333, 549] width 395 height 66
paste textarea "Dayton Country Club 555 Kramer Road Dayton, OH 45419 Two internal locations, Tw…"
type textarea "x"
type textarea "Dayton Country Club 555 Kramer Road Dayton, OH 45419 Two internal locations, Tw…"
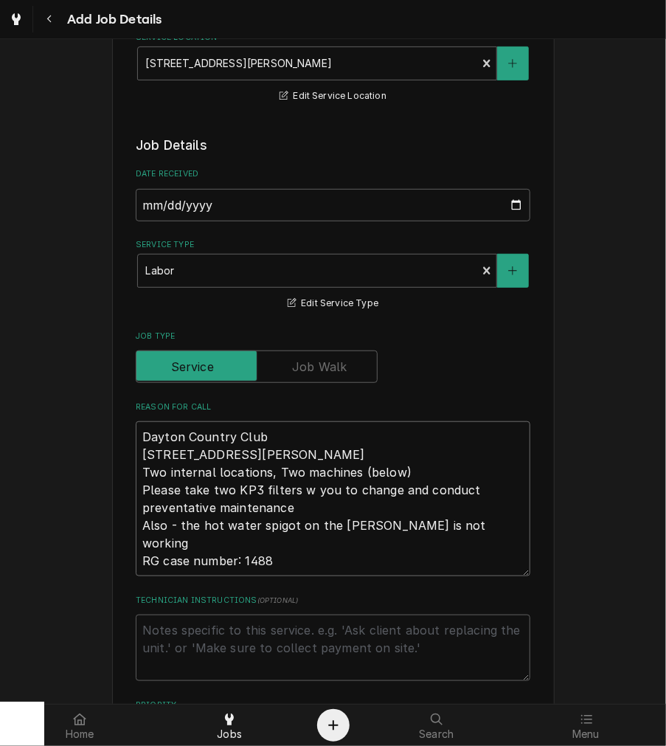
type textarea "x"
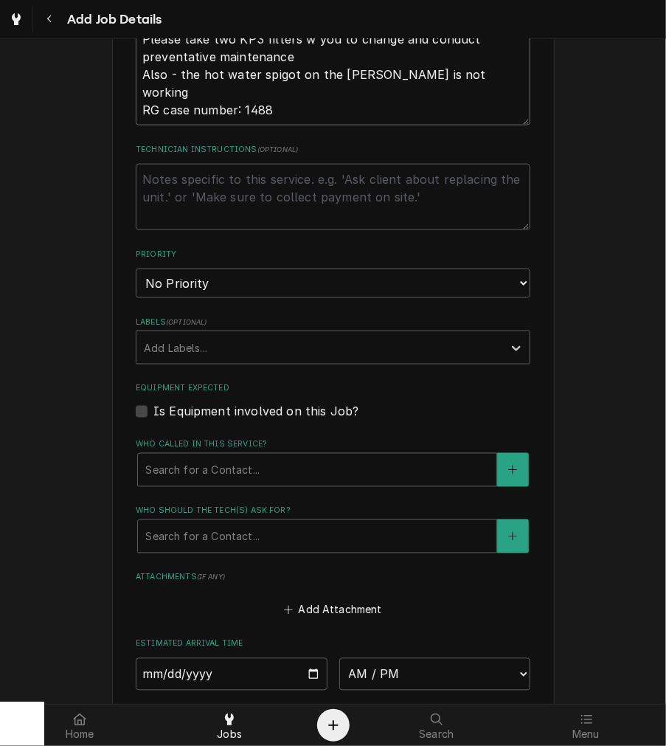
scroll to position [801, 0]
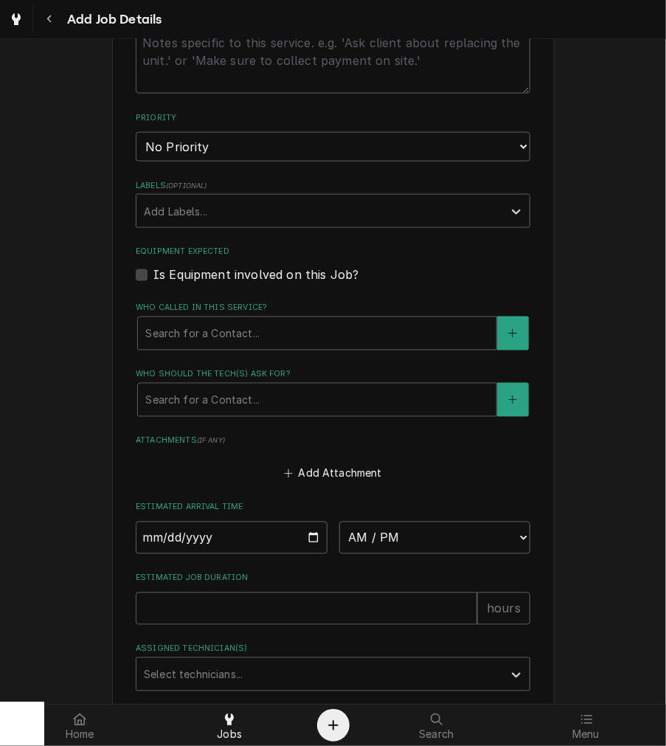
type textarea "Dayton Country Club 555 Kramer Road Dayton, OH 45419 Two internal locations, Tw…"
click at [223, 145] on select "No Priority Urgent High Medium Low" at bounding box center [333, 147] width 395 height 30
select select "2"
click at [136, 132] on select "No Priority Urgent High Medium Low" at bounding box center [333, 147] width 395 height 30
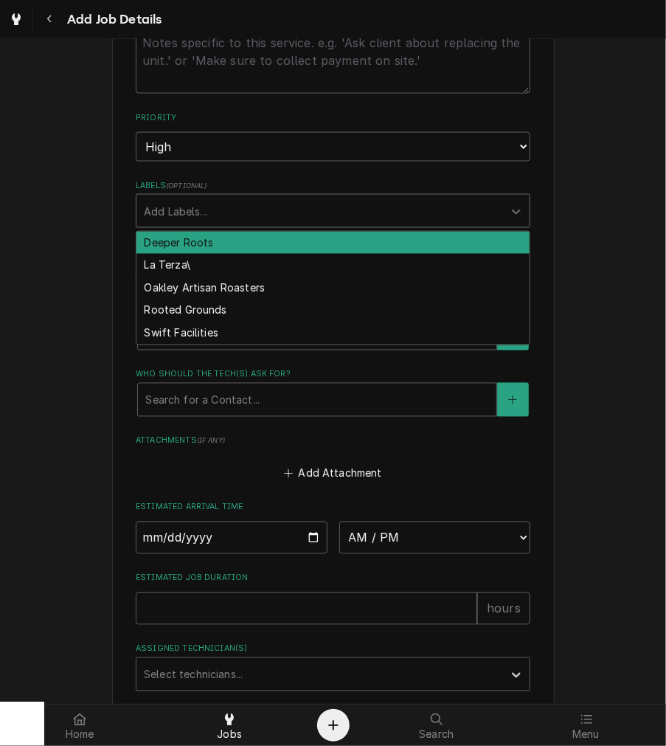
click at [202, 215] on div "Labels" at bounding box center [320, 211] width 352 height 27
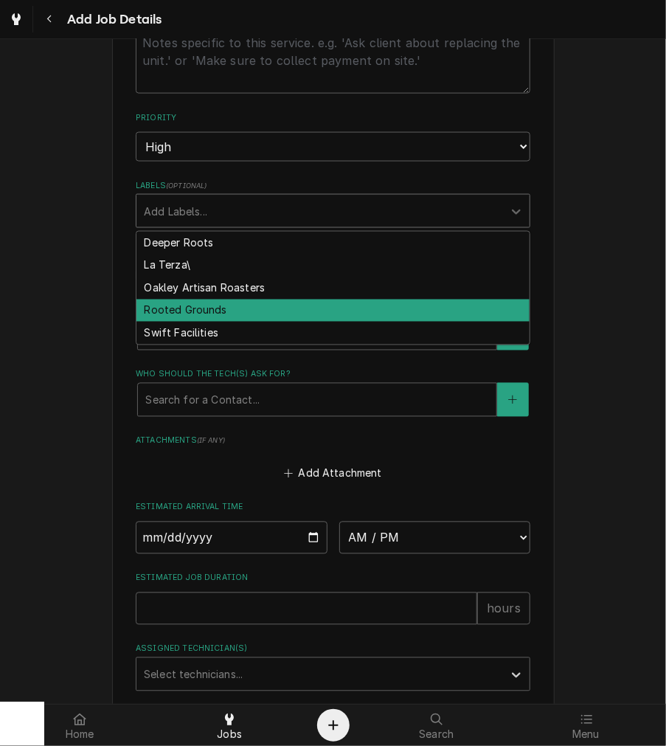
click at [170, 312] on div "Rooted Grounds" at bounding box center [332, 310] width 393 height 23
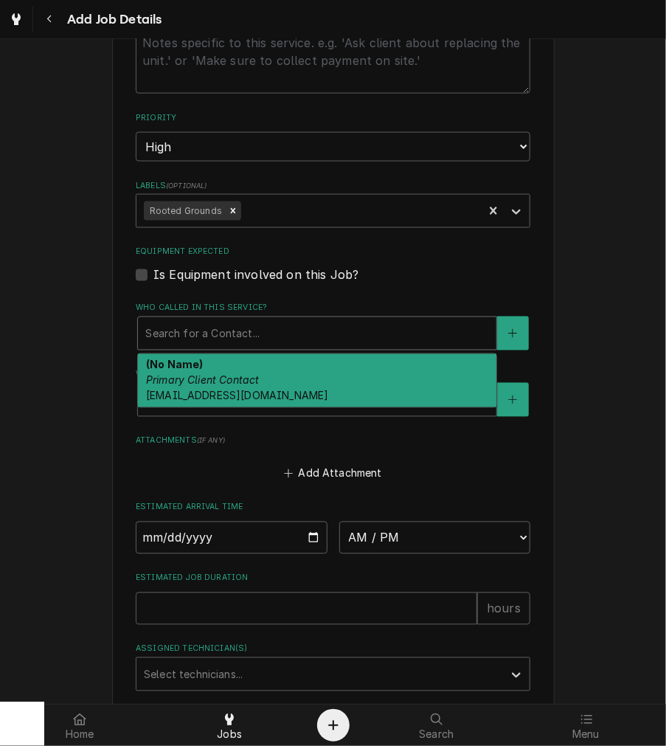
drag, startPoint x: 189, startPoint y: 328, endPoint x: 186, endPoint y: 344, distance: 16.5
click at [188, 329] on div "Who called in this service?" at bounding box center [317, 333] width 344 height 27
click at [177, 386] on div "(No Name) Primary Client Contact ap@rgcoffee.com" at bounding box center [317, 381] width 359 height 54
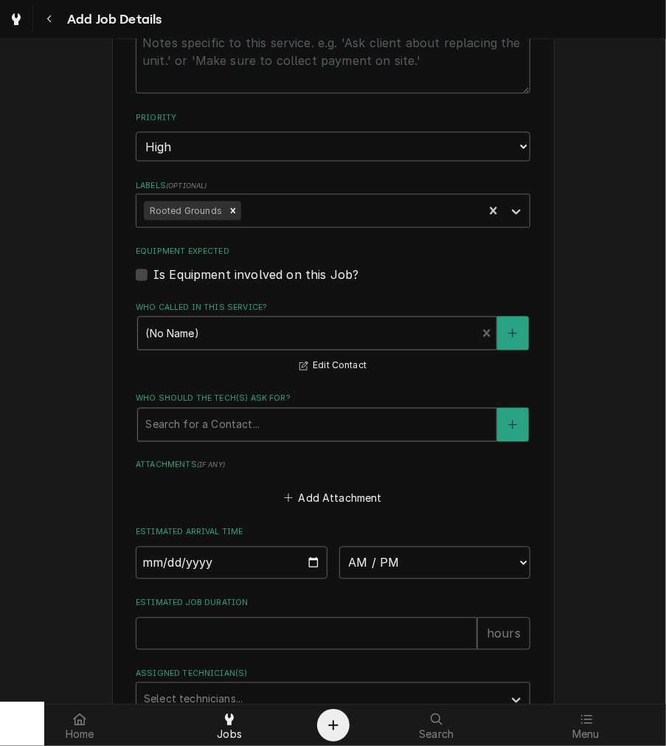
click at [185, 412] on div "Who should the tech(s) ask for?" at bounding box center [317, 425] width 344 height 27
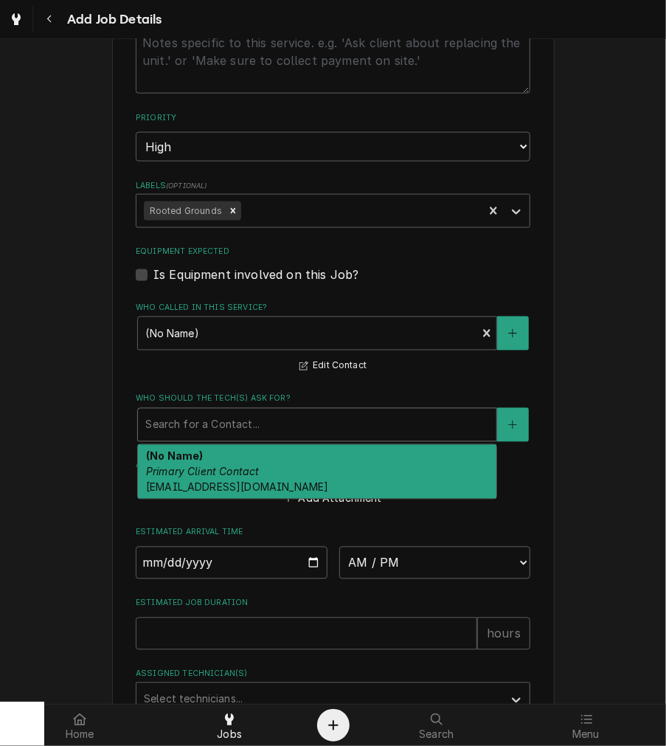
drag, startPoint x: 185, startPoint y: 450, endPoint x: 187, endPoint y: 460, distance: 9.7
click at [186, 450] on strong "(No Name)" at bounding box center [174, 456] width 57 height 13
type textarea "x"
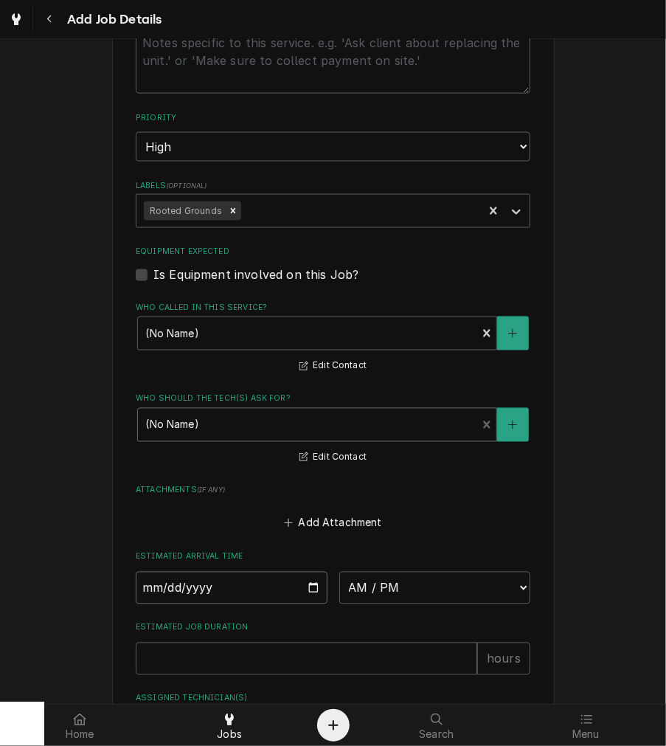
click at [304, 589] on input "Date" at bounding box center [232, 588] width 192 height 32
type input "2025-10-13"
click at [403, 600] on select "AM / PM 6:00 AM 6:15 AM 6:30 AM 6:45 AM 7:00 AM 7:15 AM 7:30 AM 7:45 AM 8:00 AM…" at bounding box center [435, 588] width 192 height 32
type textarea "x"
select select "10:00:00"
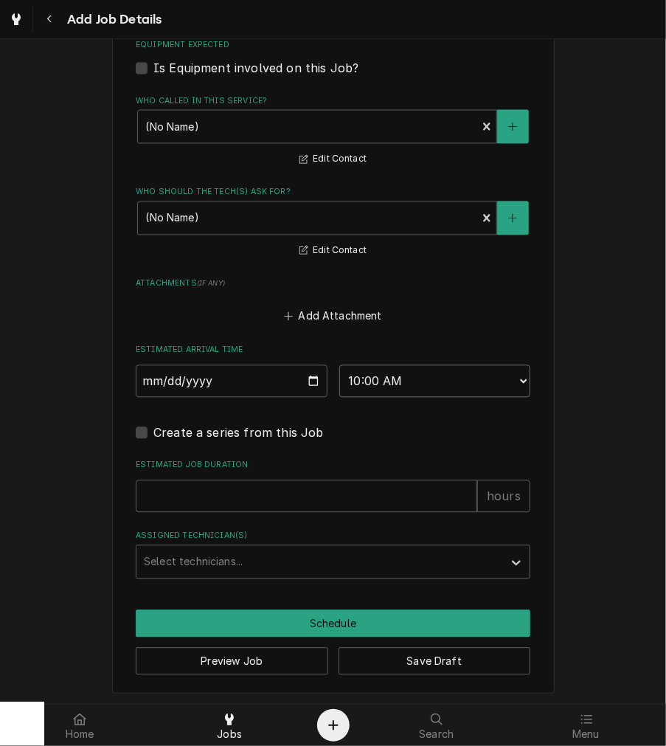
scroll to position [1008, 0]
click at [232, 494] on input "Estimated Job Duration" at bounding box center [307, 495] width 342 height 32
type textarea "x"
type input "2"
click at [187, 564] on div "Assigned Technician(s)" at bounding box center [320, 561] width 352 height 27
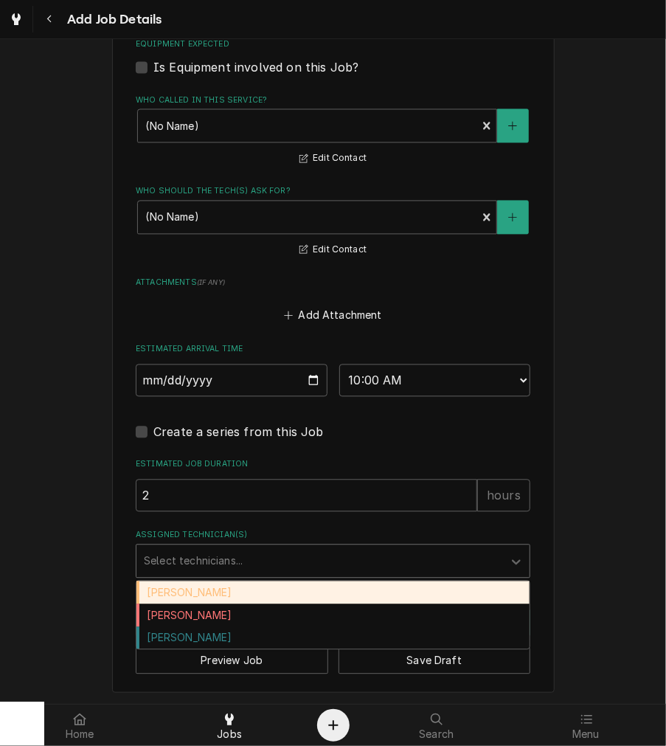
click at [179, 588] on div "[PERSON_NAME]" at bounding box center [332, 592] width 393 height 23
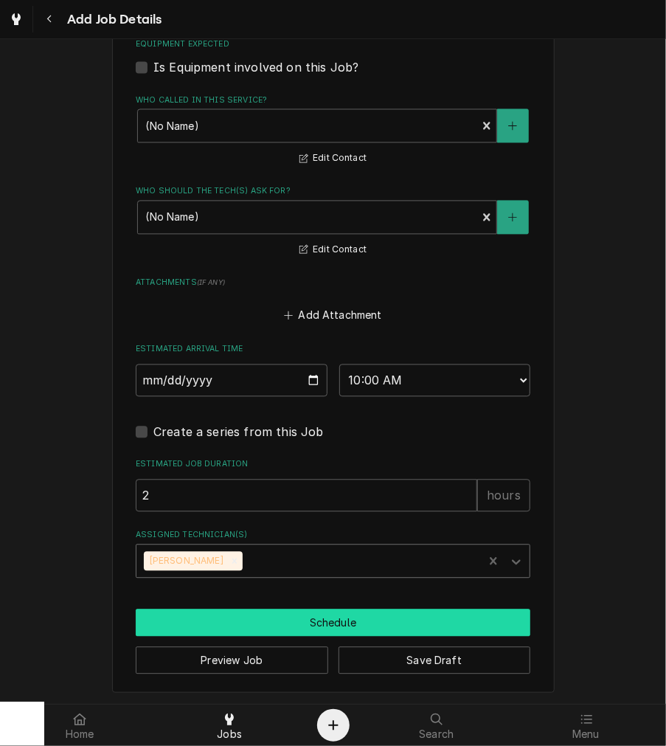
click at [181, 617] on button "Schedule" at bounding box center [333, 622] width 395 height 27
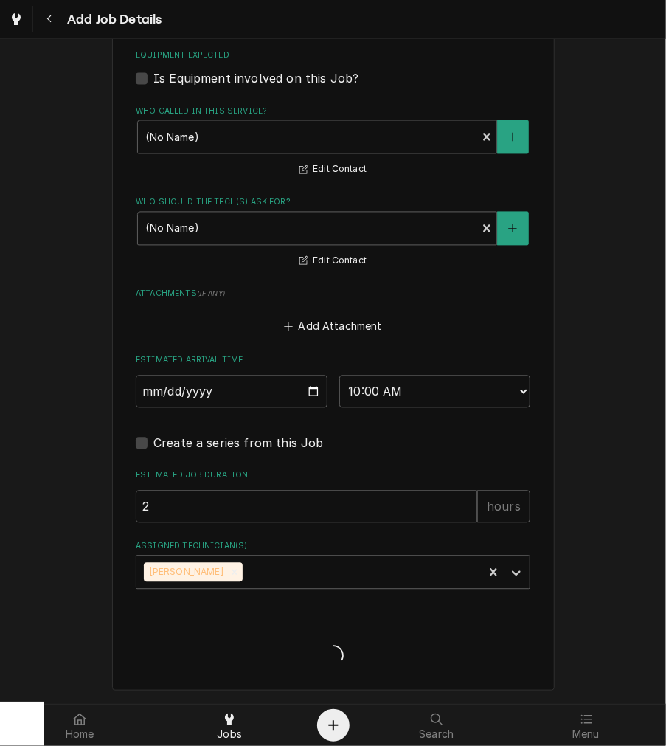
scroll to position [996, 0]
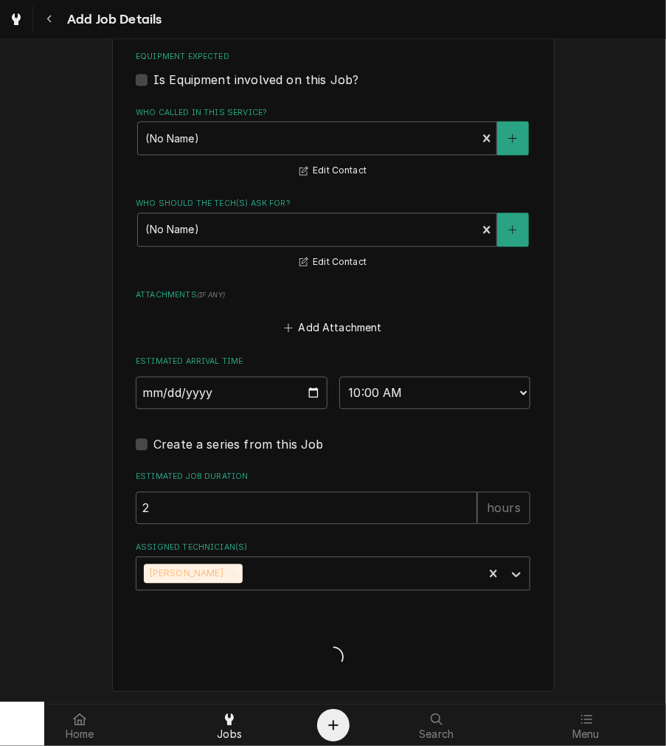
type textarea "x"
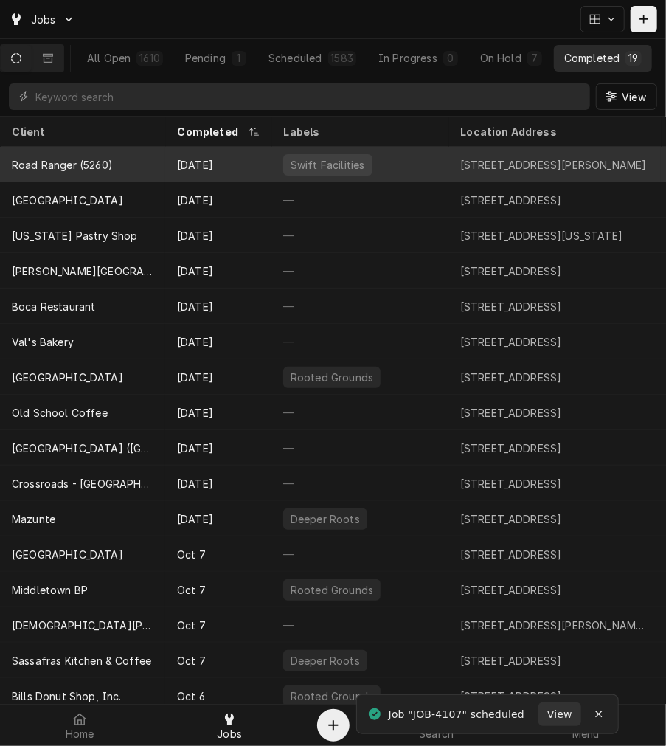
click at [215, 153] on div "Oct 10" at bounding box center [218, 164] width 106 height 35
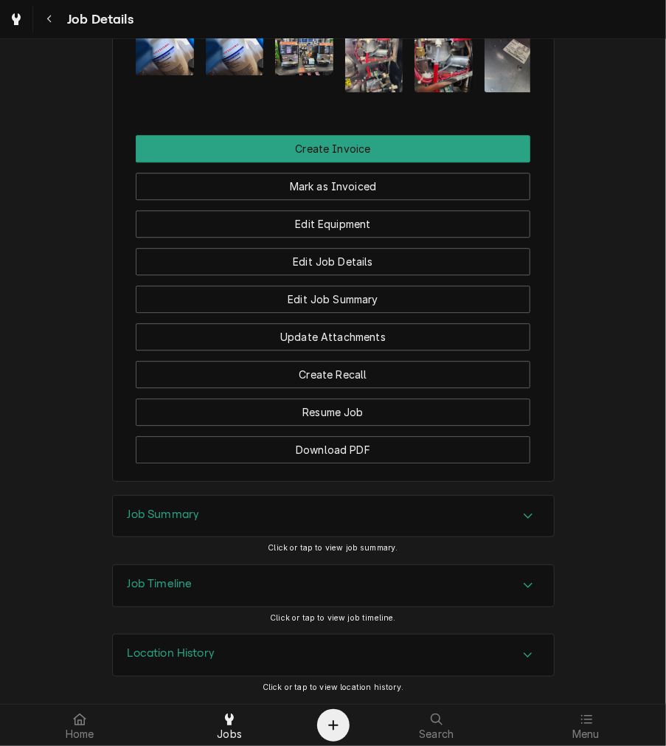
scroll to position [1338, 0]
click at [145, 503] on div "Job Summary" at bounding box center [333, 516] width 441 height 41
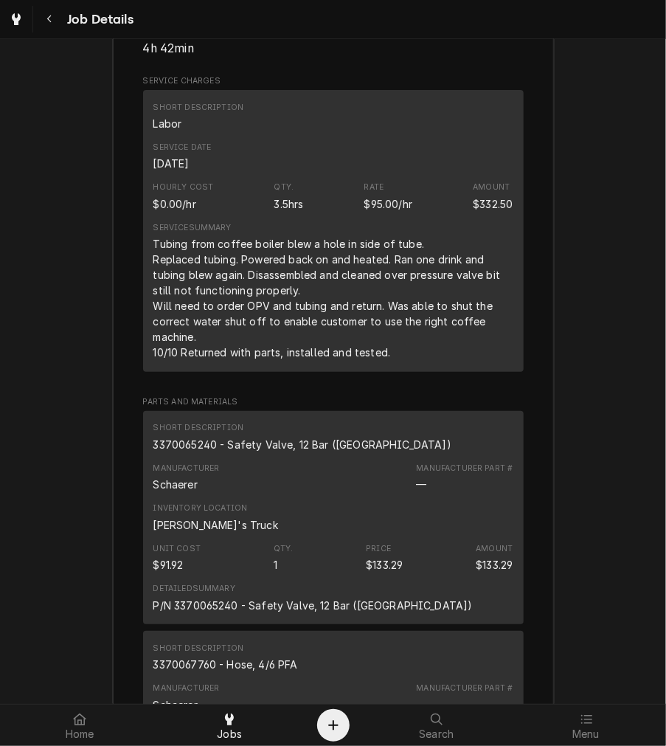
scroll to position [1870, 0]
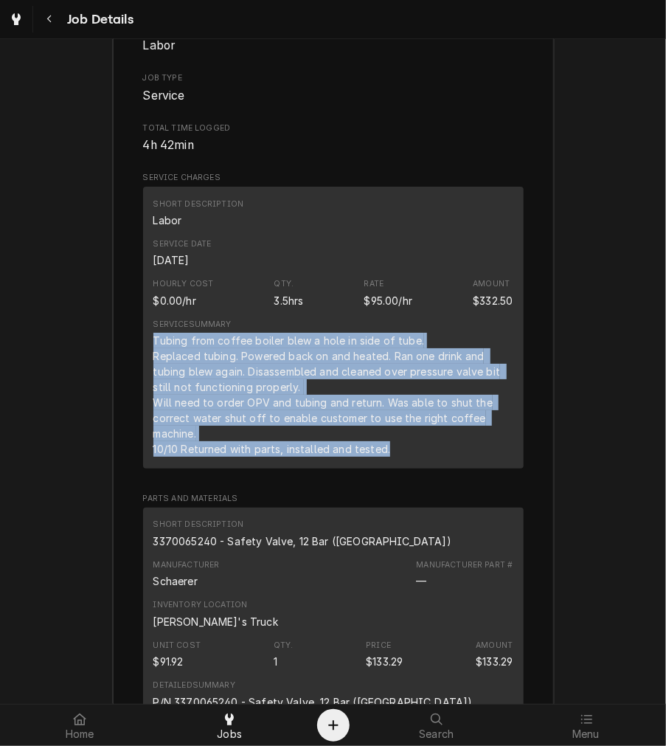
drag, startPoint x: 403, startPoint y: 498, endPoint x: 141, endPoint y: 384, distance: 286.1
click at [143, 384] on div "Short Description Labor Service Date [DATE] Hourly Cost $0.00/hr Qty. 3.5hrs Ra…" at bounding box center [333, 328] width 381 height 282
copy div "Tubing from coffee boiler blew a hole in side of tube. Replaced tubing. Powered…"
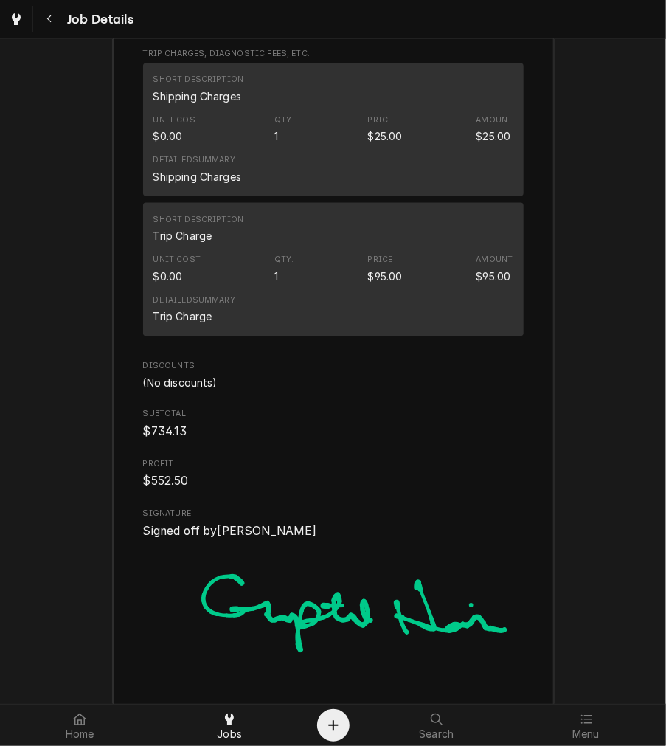
scroll to position [3236, 0]
